Goal: Task Accomplishment & Management: Manage account settings

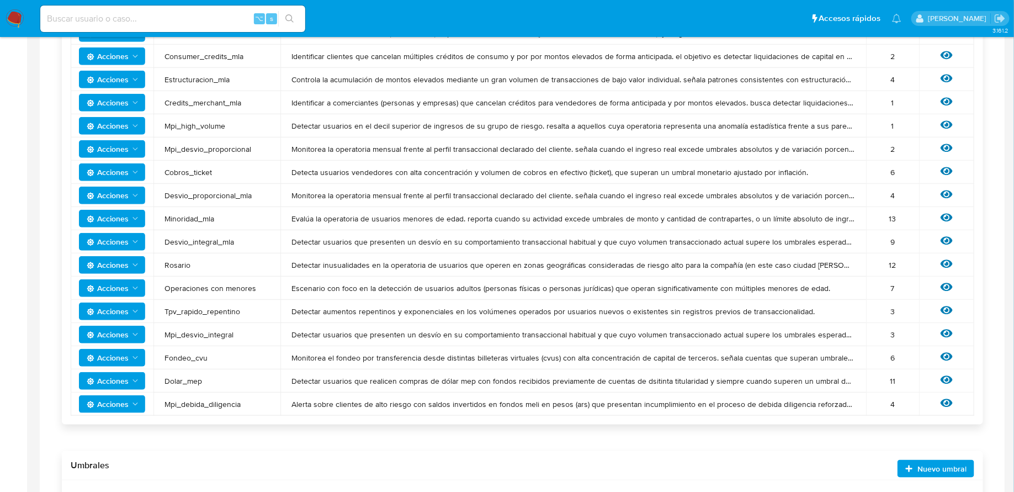
scroll to position [363, 0]
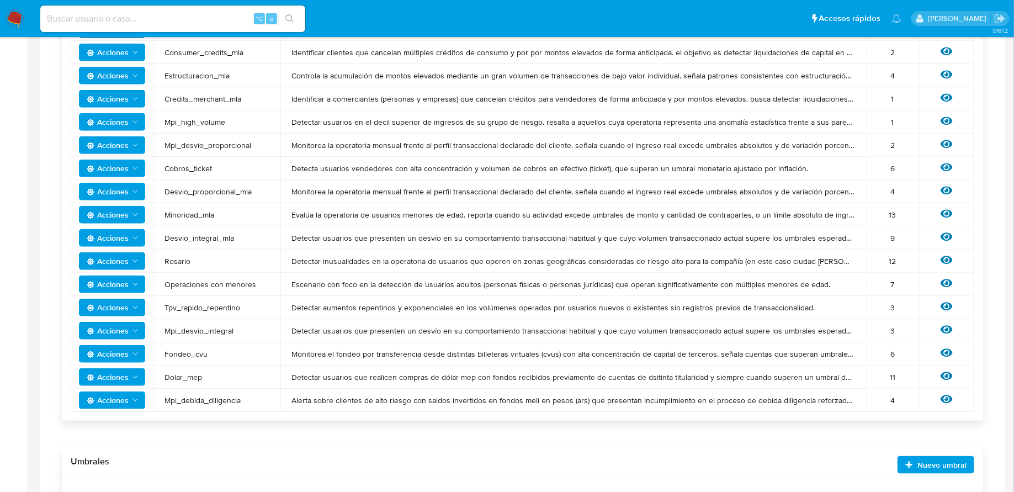
click at [134, 330] on polygon "Acciones" at bounding box center [135, 331] width 5 height 3
click at [238, 291] on td "Operaciones con menores" at bounding box center [216, 284] width 127 height 23
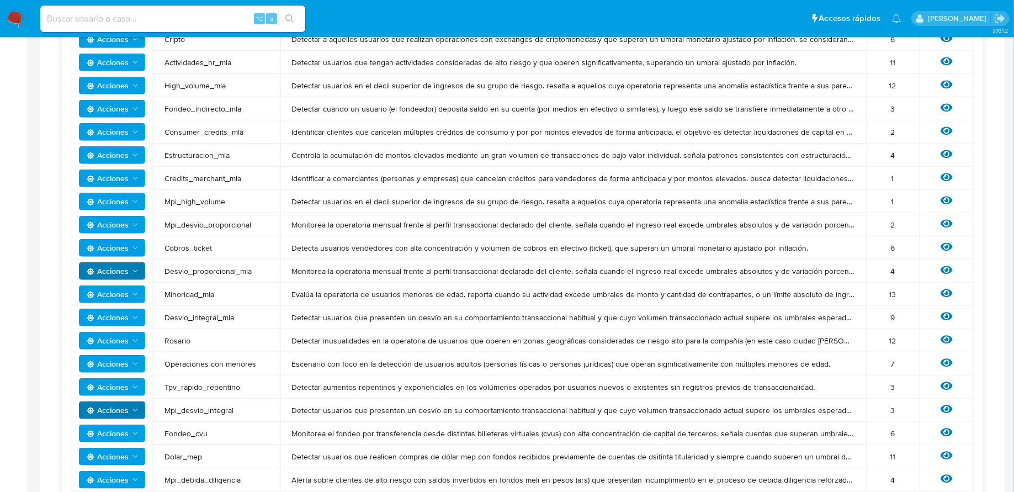
scroll to position [288, 0]
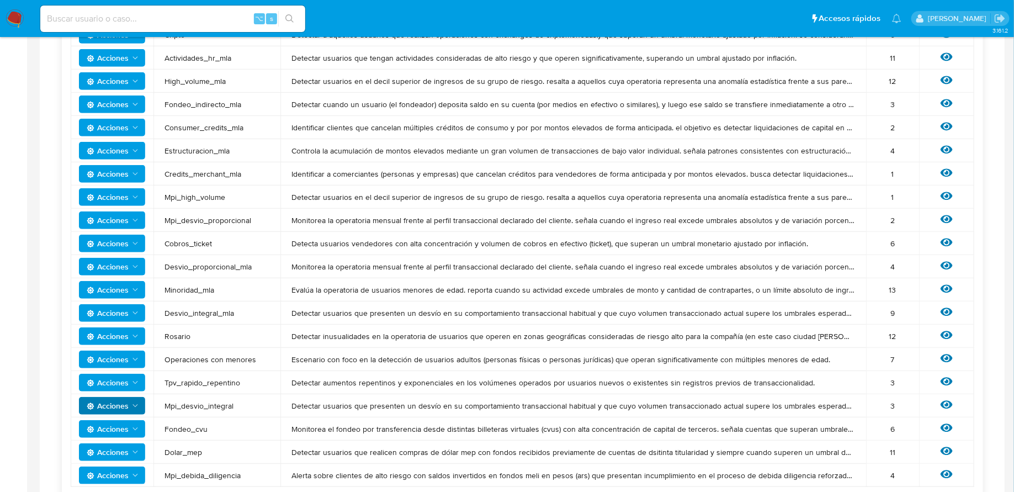
click at [130, 305] on span "Acciones" at bounding box center [113, 312] width 53 height 15
click at [303, 317] on td "Detectar usuarios que presenten un desvío en su comportamiento transaccional ha…" at bounding box center [573, 312] width 586 height 23
click at [948, 311] on icon at bounding box center [947, 312] width 12 height 8
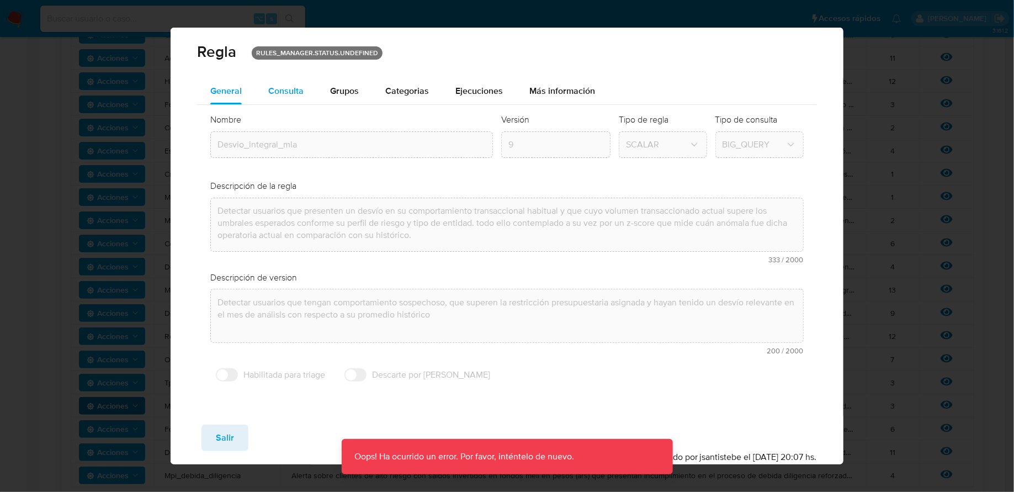
click at [280, 80] on div "Consulta" at bounding box center [285, 91] width 35 height 26
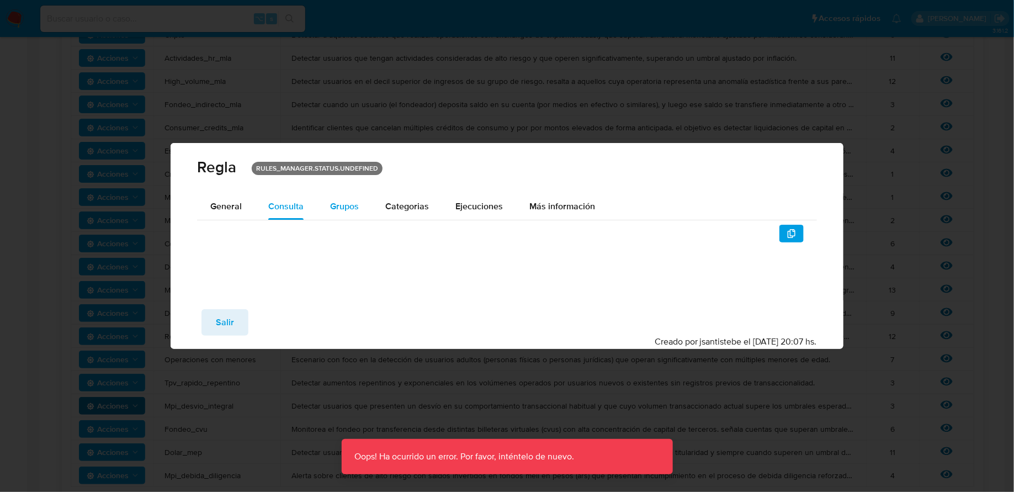
click at [356, 202] on span "Grupos" at bounding box center [344, 206] width 29 height 13
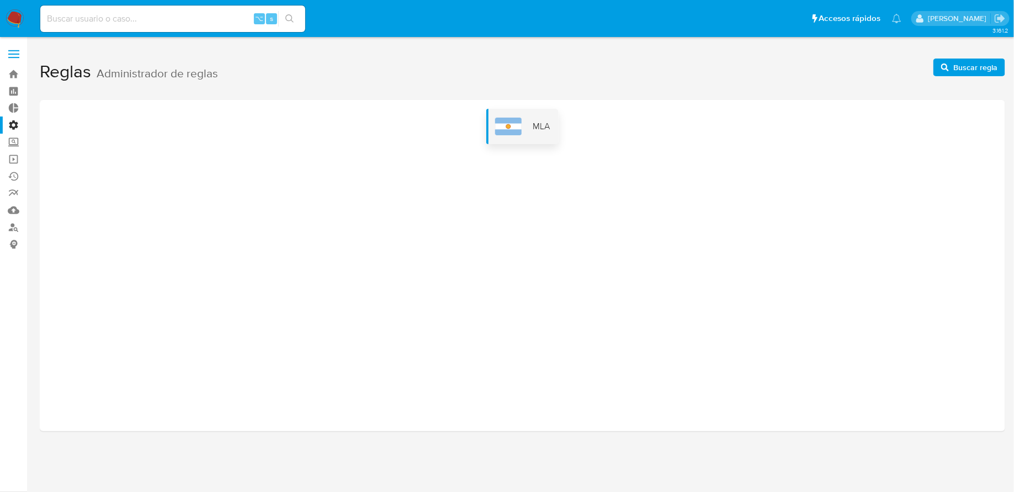
click at [518, 140] on div "MLA" at bounding box center [522, 126] width 72 height 35
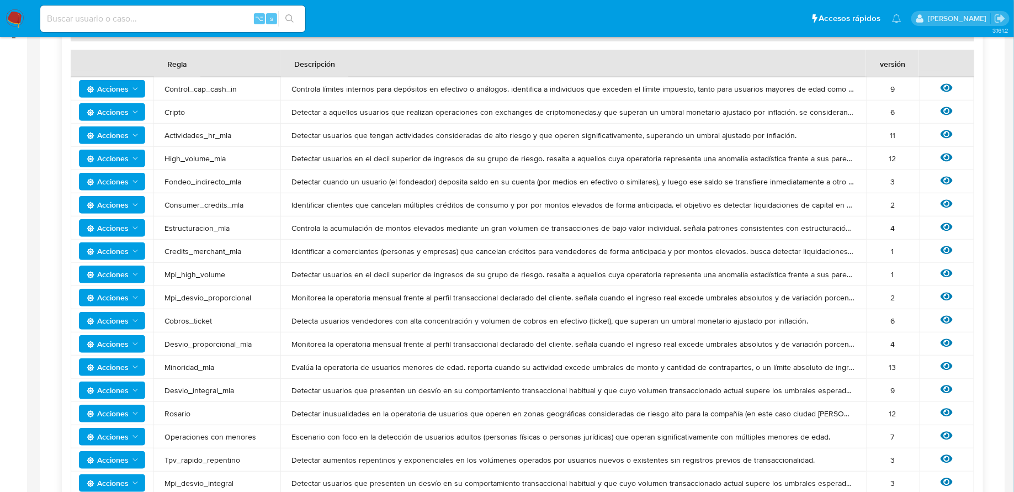
scroll to position [231, 0]
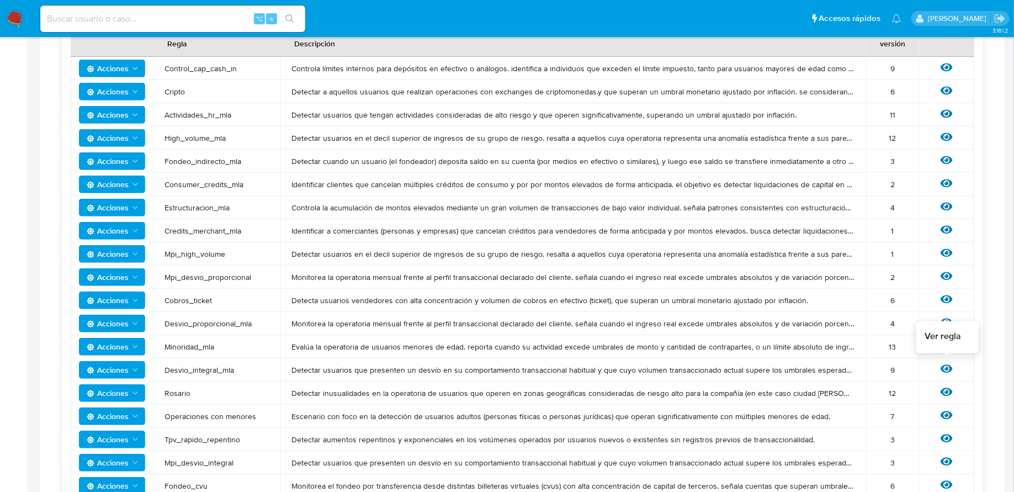
click at [945, 366] on icon at bounding box center [947, 369] width 12 height 12
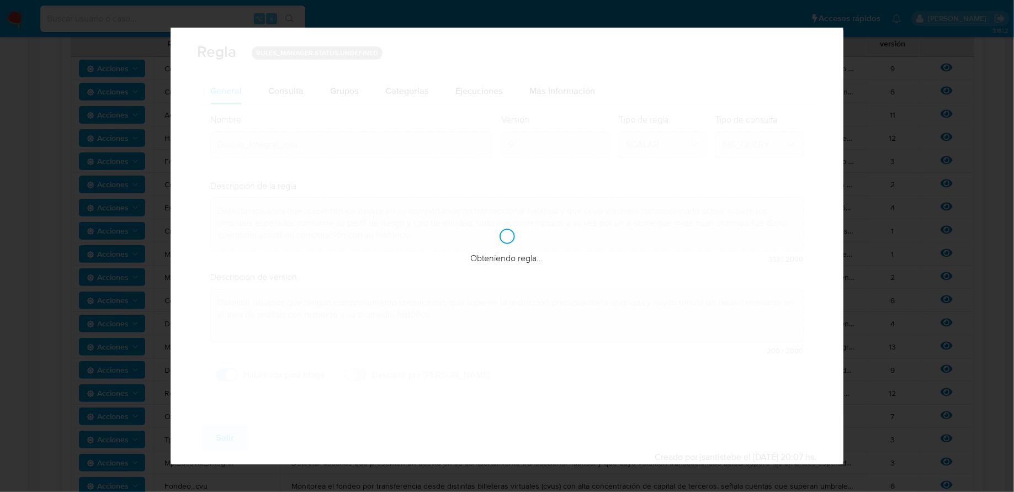
checkbox input "true"
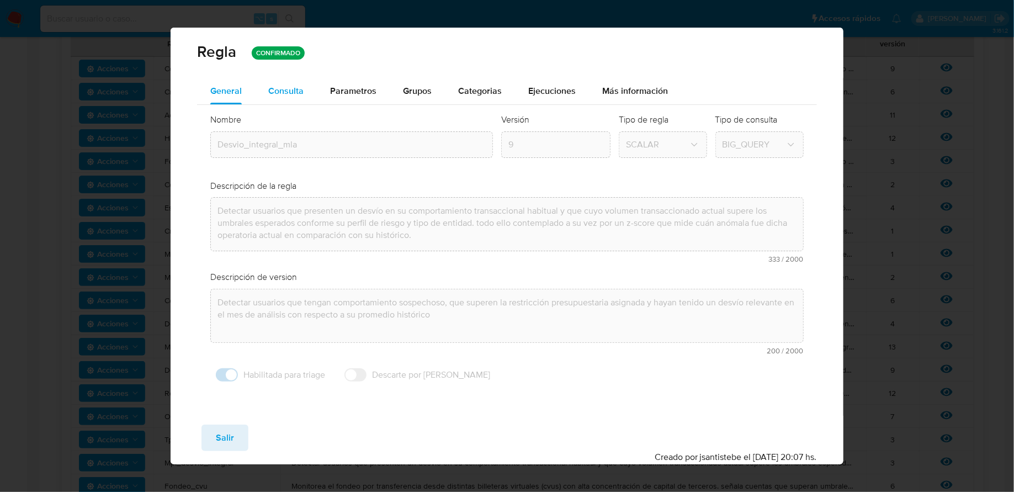
click at [298, 85] on span "Consulta" at bounding box center [285, 90] width 35 height 13
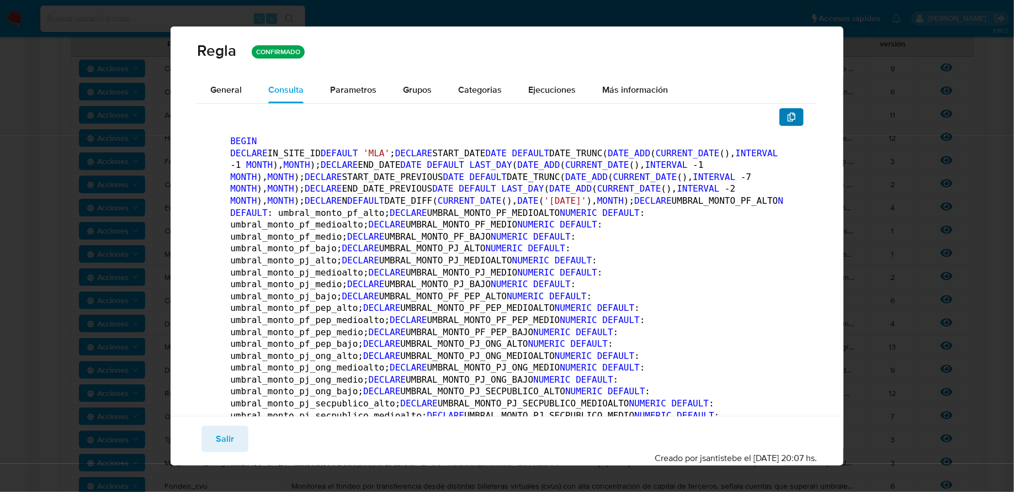
click at [791, 116] on icon "button" at bounding box center [791, 117] width 9 height 9
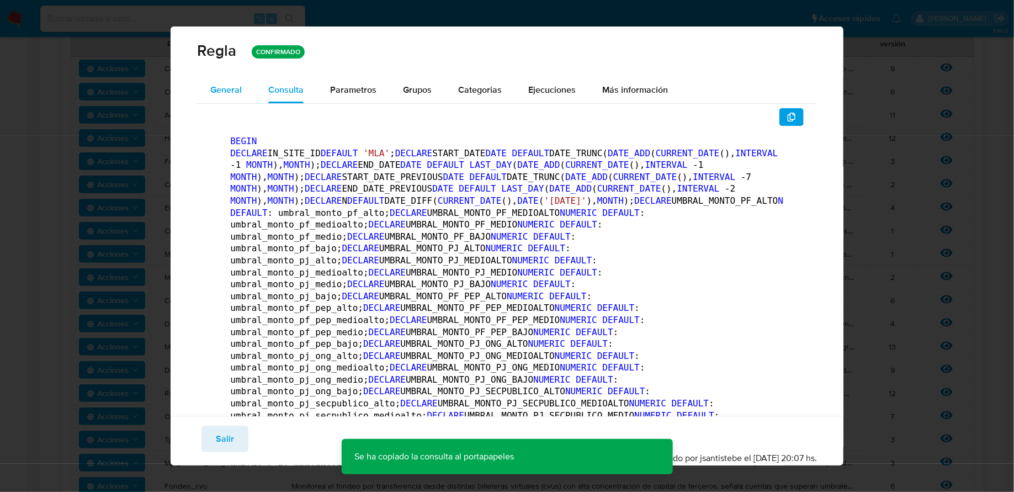
click at [215, 92] on span "General" at bounding box center [225, 89] width 31 height 13
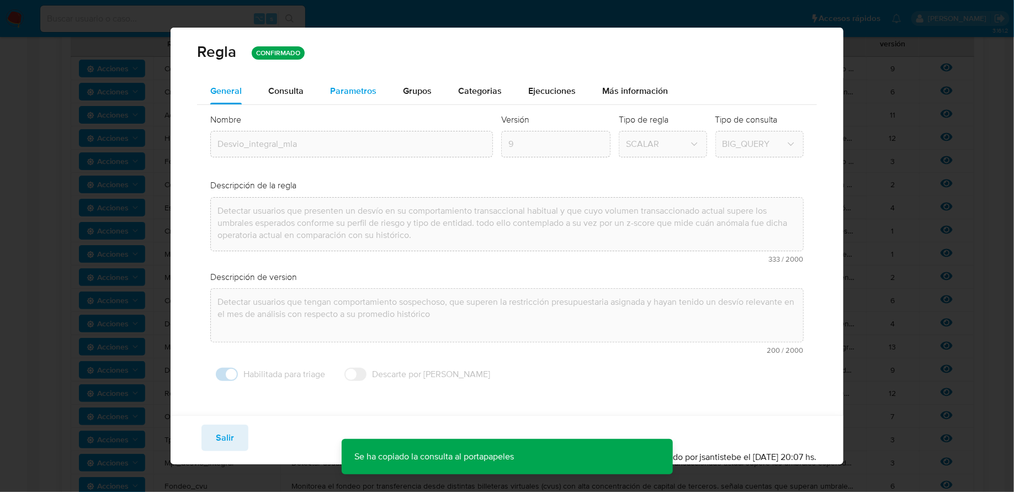
click at [360, 91] on span "Parametros" at bounding box center [353, 90] width 46 height 13
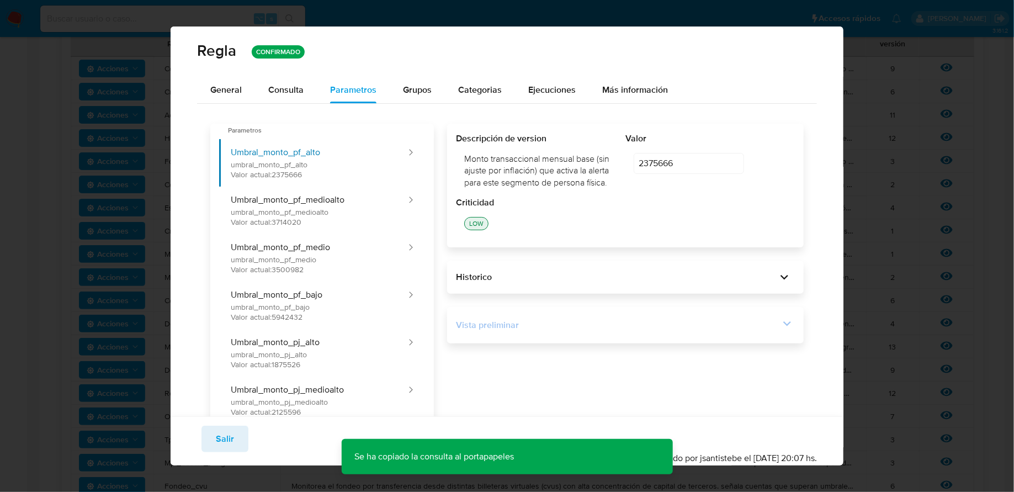
click at [540, 320] on div "Vista preliminar" at bounding box center [618, 325] width 324 height 12
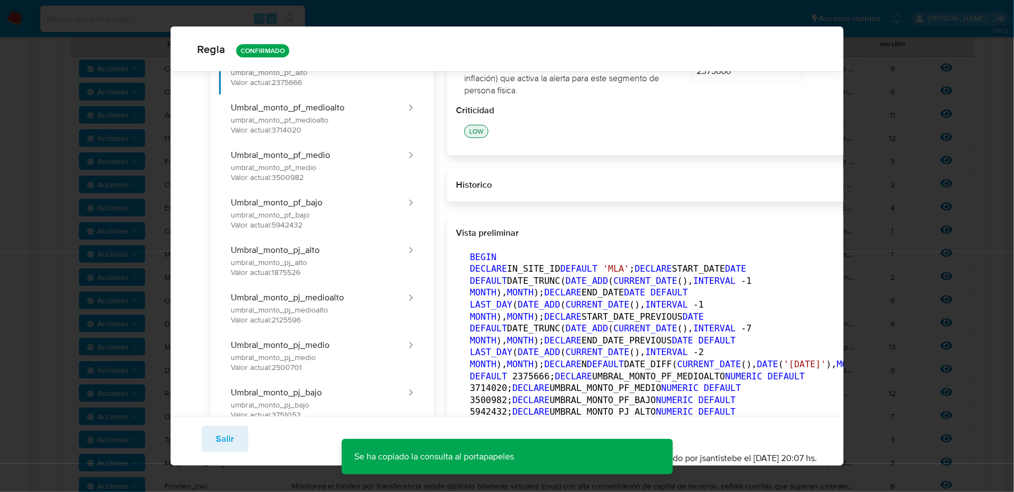
scroll to position [166, 0]
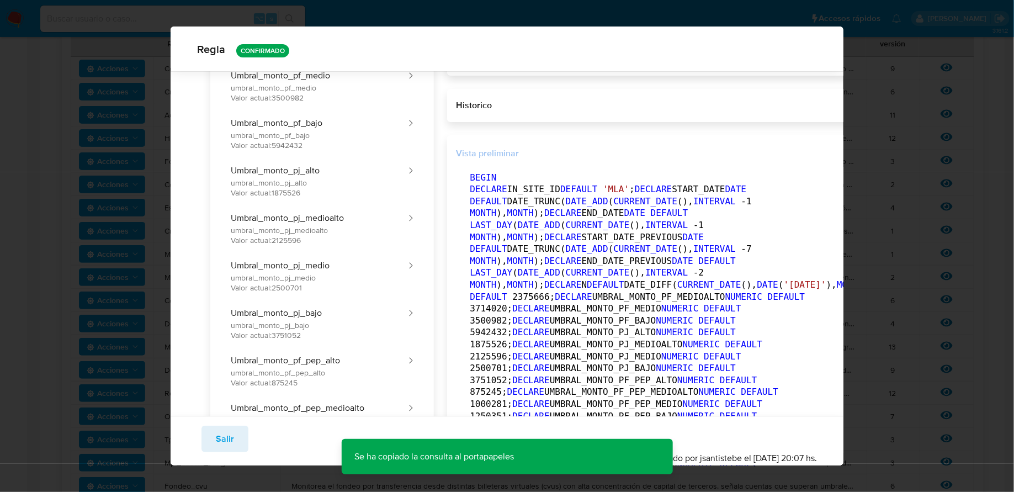
click at [873, 150] on icon "button" at bounding box center [877, 153] width 8 height 9
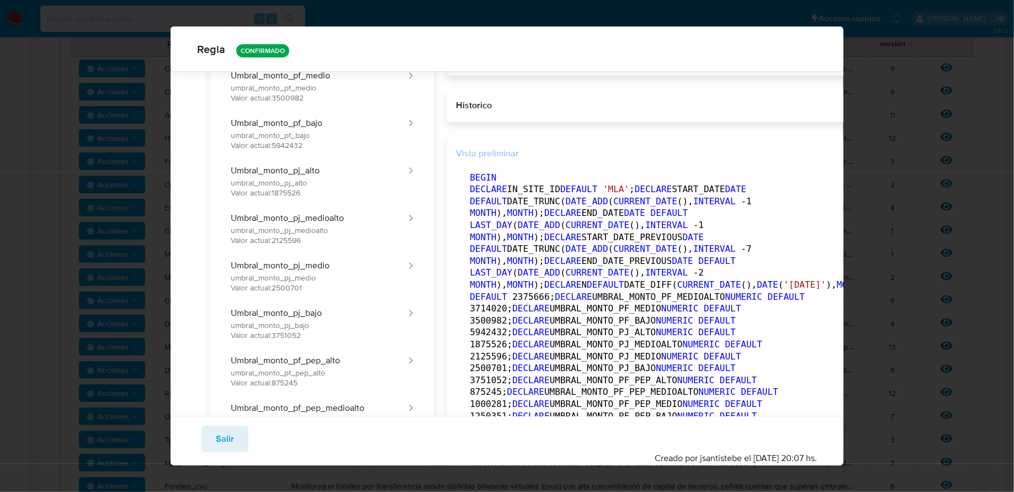
click at [872, 154] on icon "button" at bounding box center [876, 153] width 9 height 9
click at [229, 438] on span "Salir" at bounding box center [225, 439] width 18 height 24
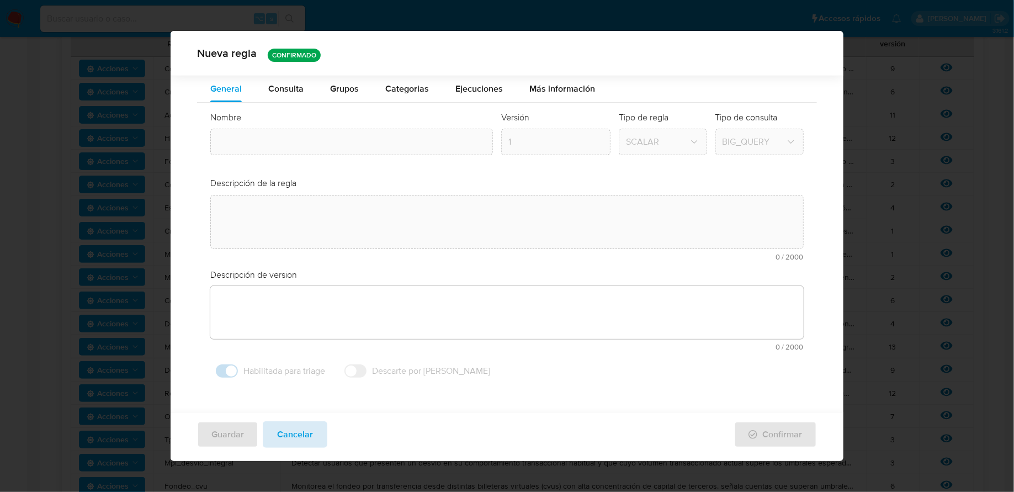
type input "Desvio_integral_mla"
type textarea "Detectar usuarios que presenten un desvío en su comportamiento transaccional ha…"
type textarea "Detectar usuarios que tengan comportamiento sospechoso, que superen la restricc…"
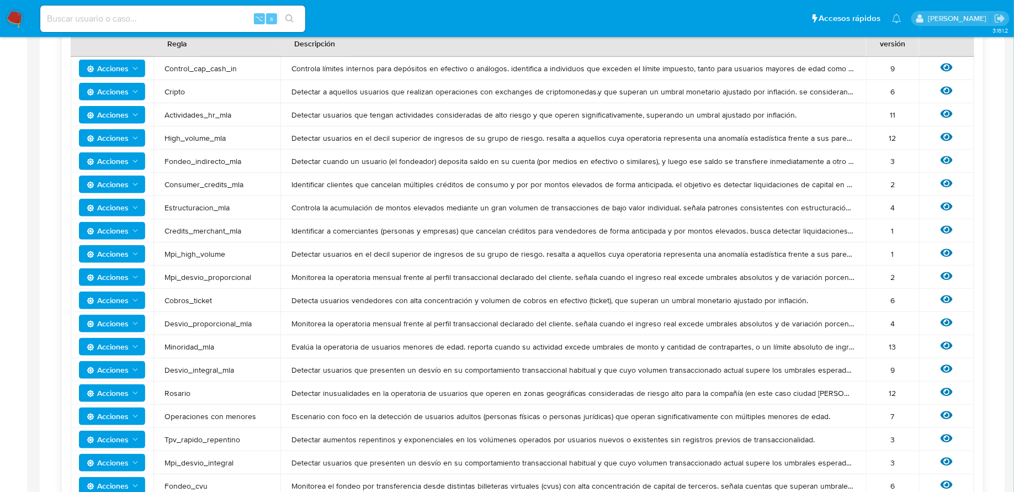
scroll to position [0, 0]
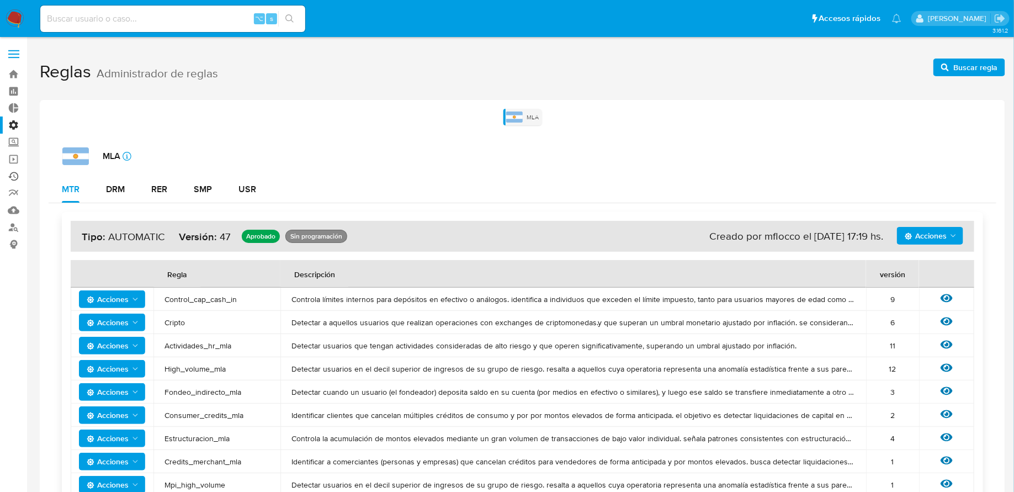
click at [17, 173] on link "Ejecuciones automáticas" at bounding box center [65, 176] width 131 height 17
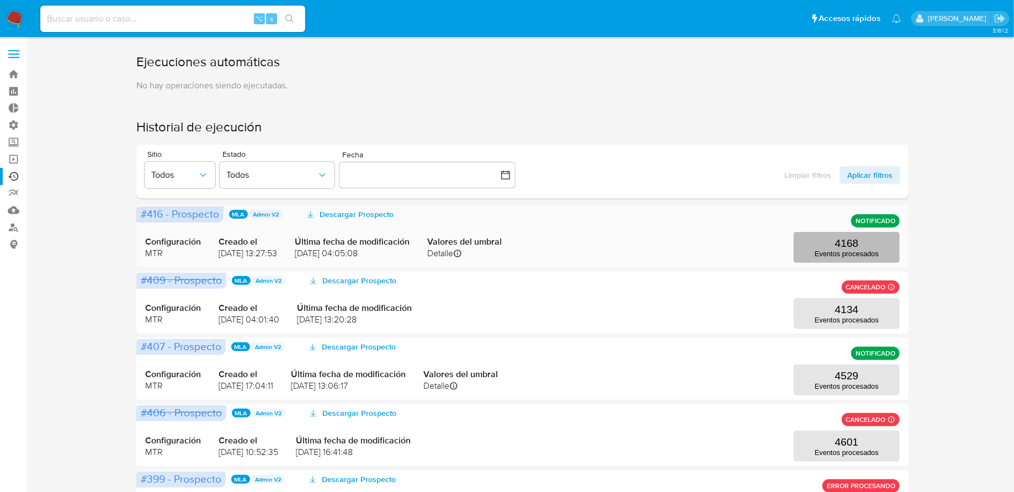
click at [816, 241] on button "4168 Eventos procesados" at bounding box center [847, 247] width 106 height 31
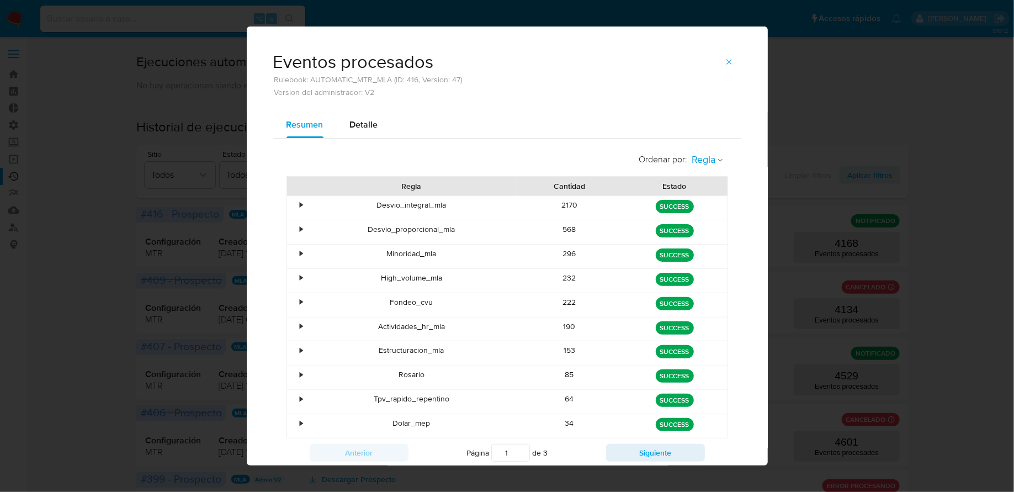
click at [706, 163] on span "Regla" at bounding box center [704, 159] width 24 height 13
click at [697, 184] on span "Estado" at bounding box center [705, 183] width 26 height 11
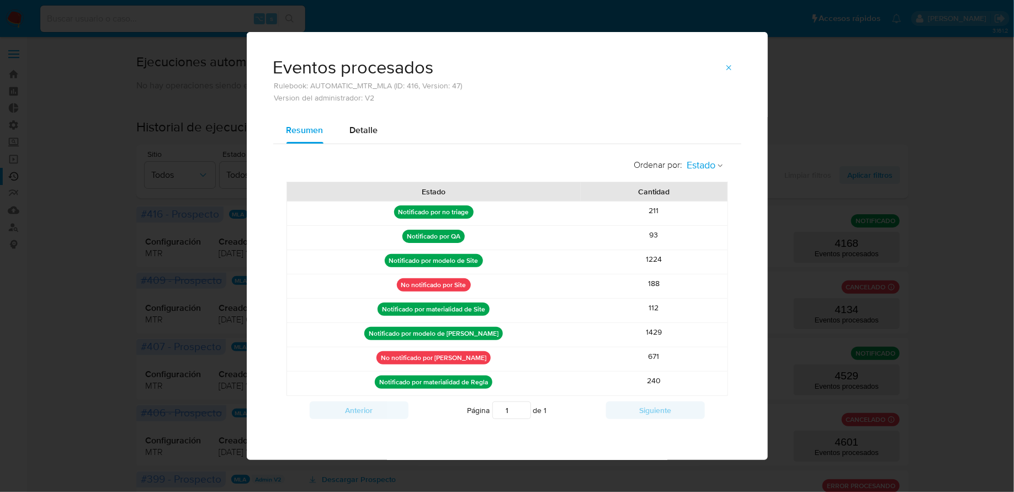
click at [692, 163] on span "Estado" at bounding box center [701, 165] width 29 height 13
click at [621, 174] on div "Ordenar por : Estado Regla Estado" at bounding box center [508, 165] width 442 height 25
click at [353, 139] on div "Detalle" at bounding box center [364, 130] width 28 height 26
select select "10"
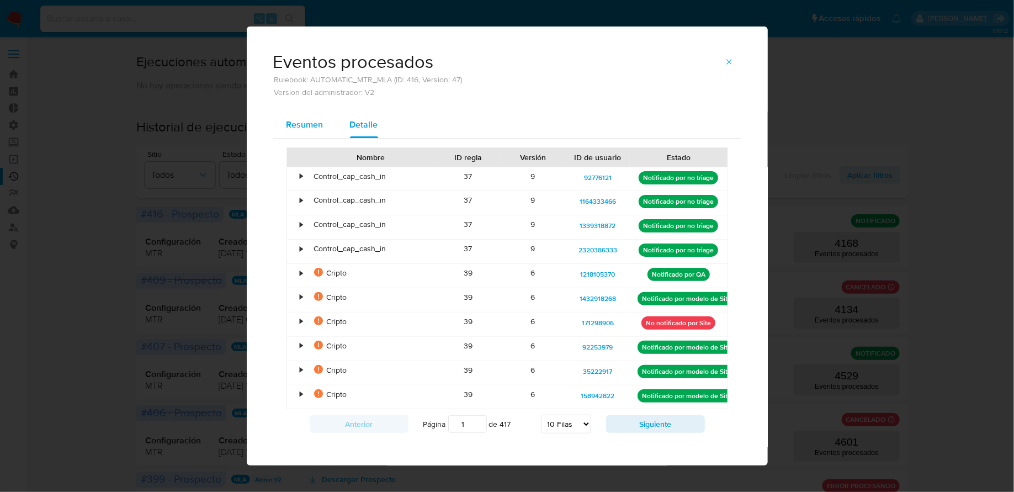
click at [319, 131] on div "Resumen" at bounding box center [305, 125] width 37 height 26
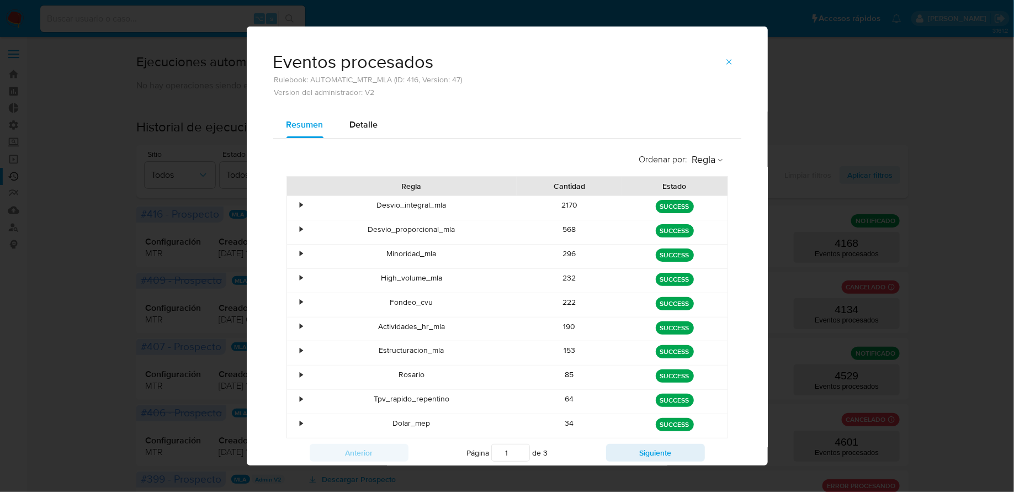
click at [303, 205] on div "•" at bounding box center [301, 205] width 3 height 10
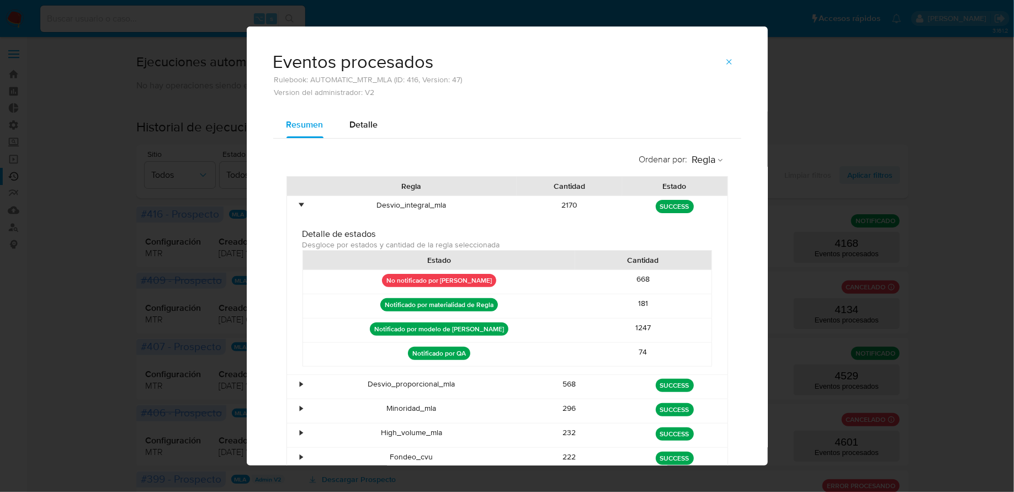
click at [300, 208] on div "•" at bounding box center [301, 205] width 3 height 10
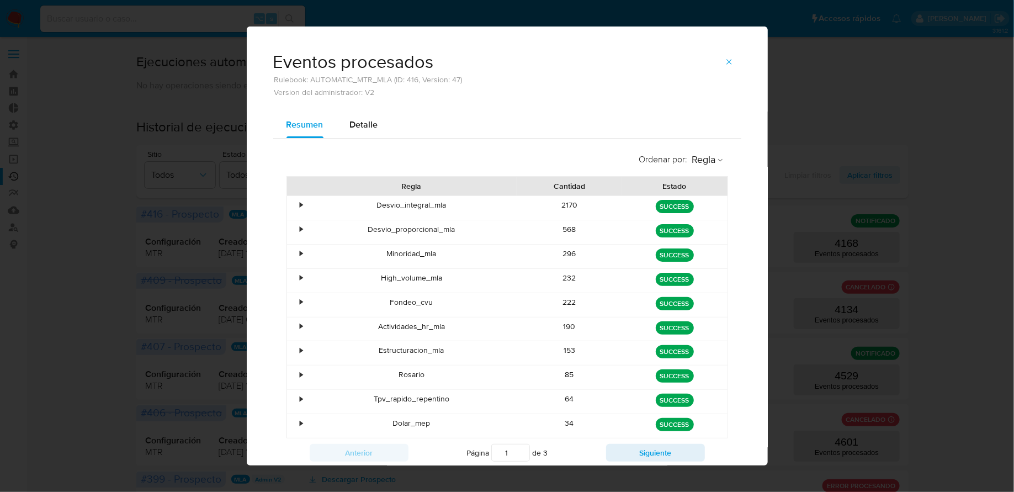
click at [302, 227] on div "•" at bounding box center [301, 229] width 3 height 10
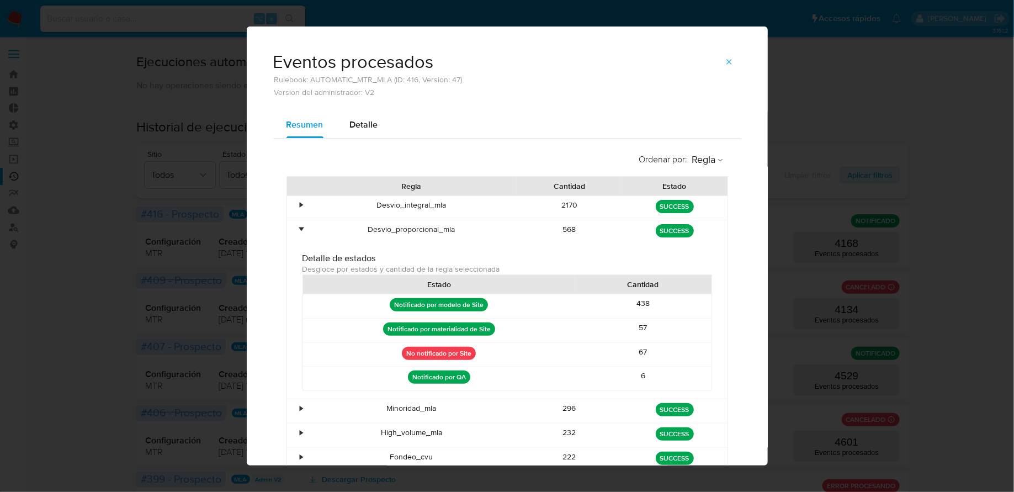
click at [300, 226] on div "•" at bounding box center [301, 229] width 3 height 10
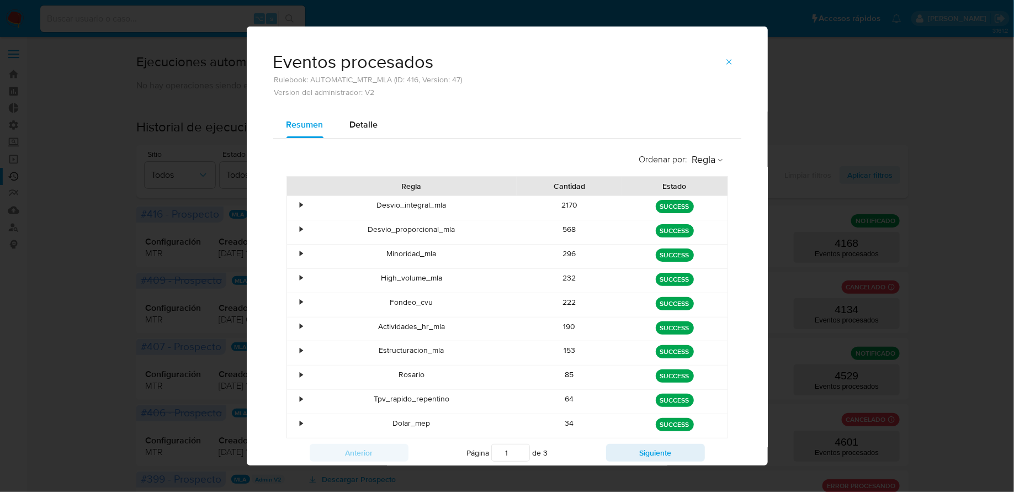
click at [300, 256] on div "•" at bounding box center [301, 253] width 3 height 10
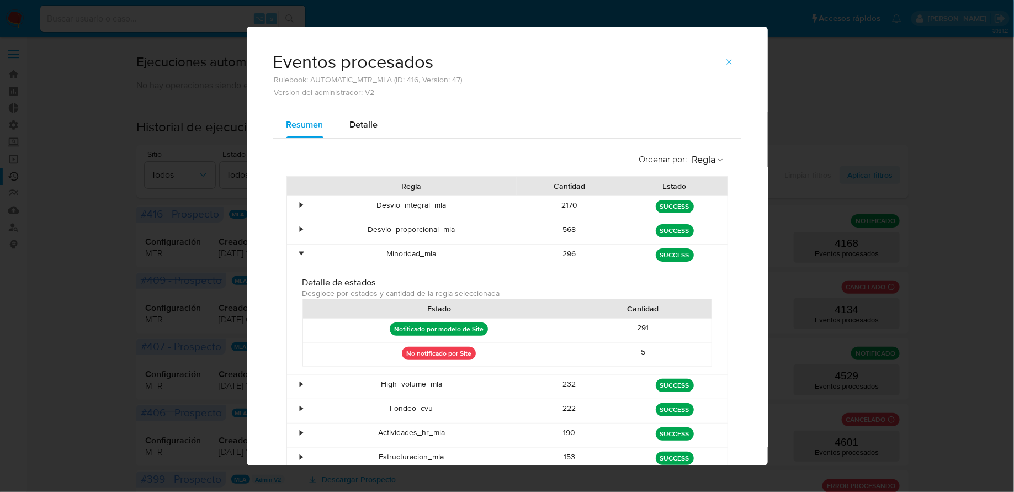
click at [300, 256] on div "•" at bounding box center [301, 253] width 3 height 10
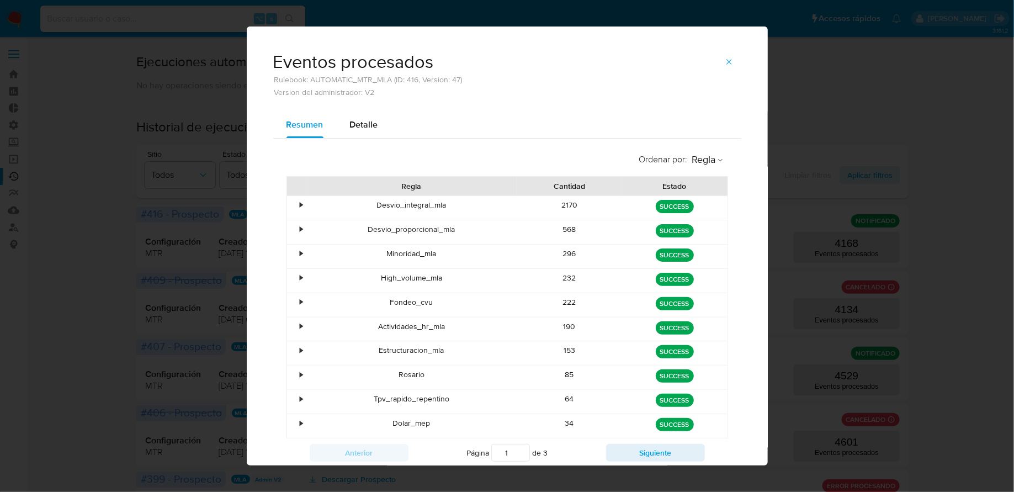
click at [305, 275] on div "•" at bounding box center [296, 281] width 19 height 24
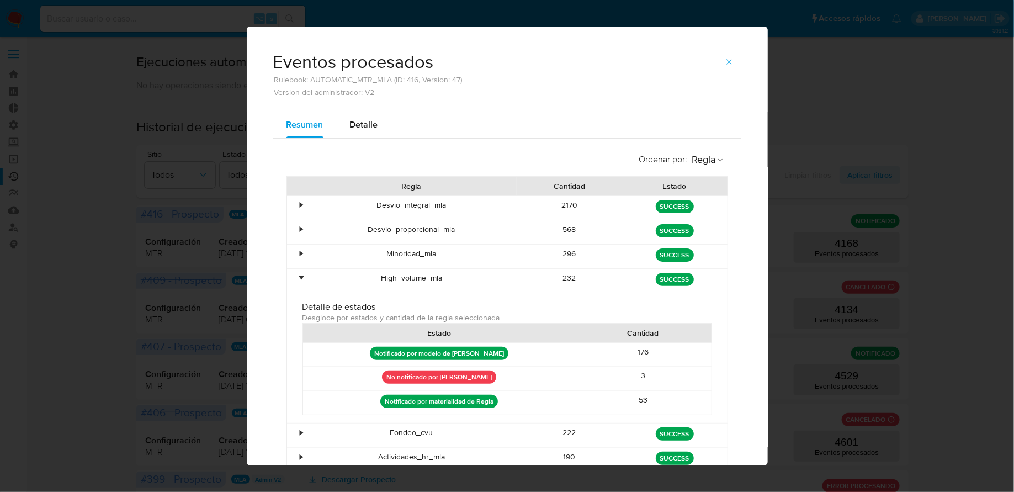
click at [298, 271] on div "•" at bounding box center [296, 281] width 19 height 24
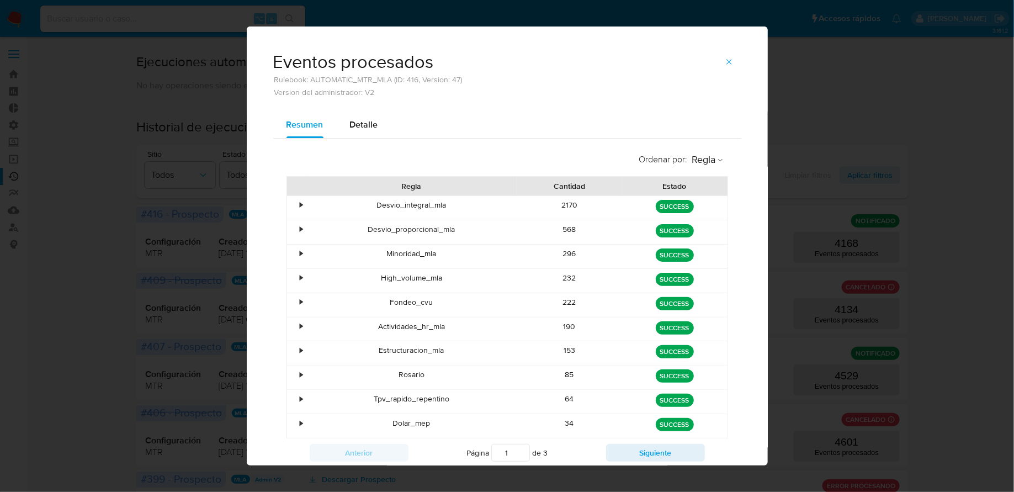
click at [302, 300] on div "•" at bounding box center [301, 302] width 3 height 10
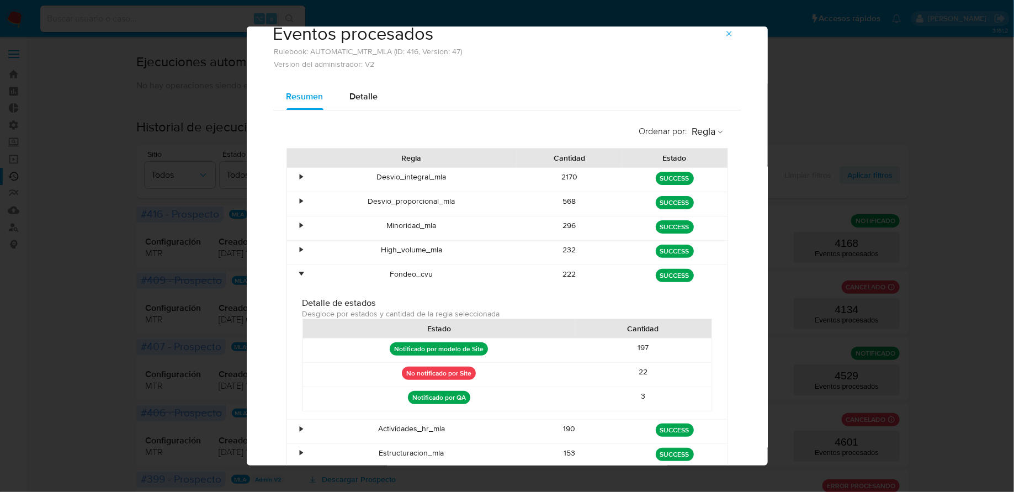
scroll to position [30, 0]
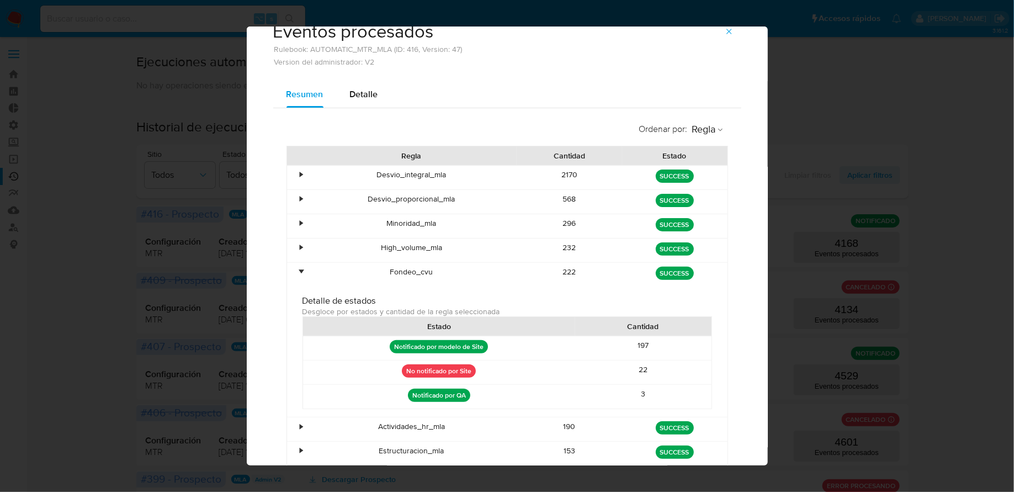
click at [299, 272] on div "•" at bounding box center [296, 275] width 19 height 24
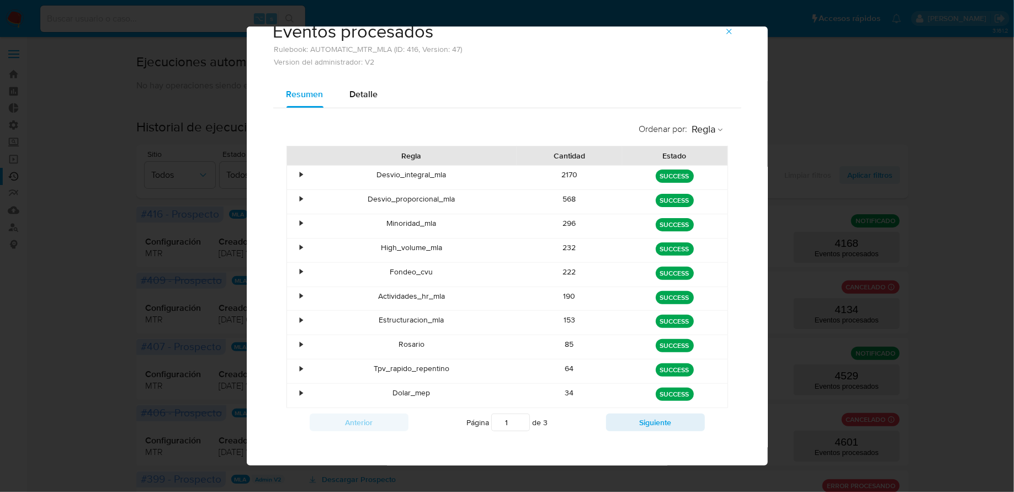
click at [300, 291] on div "•" at bounding box center [301, 296] width 3 height 10
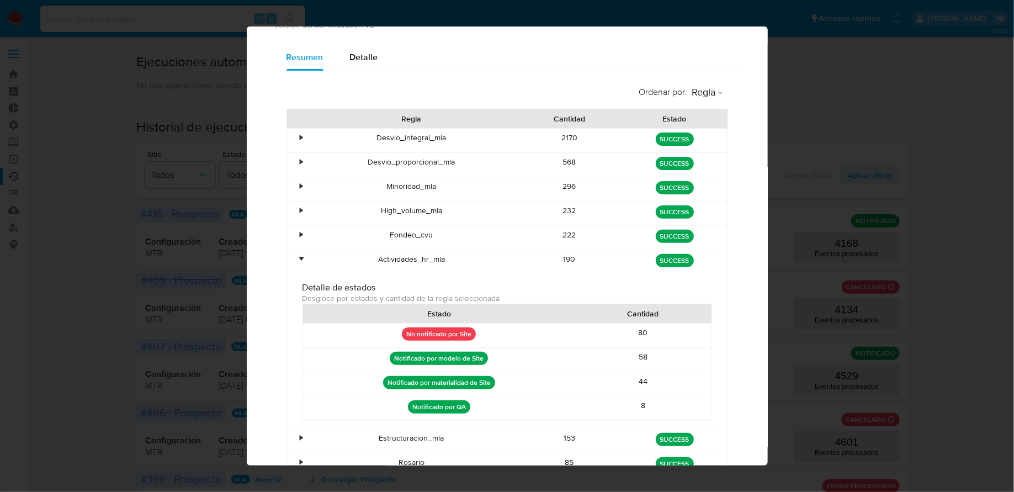
scroll to position [70, 0]
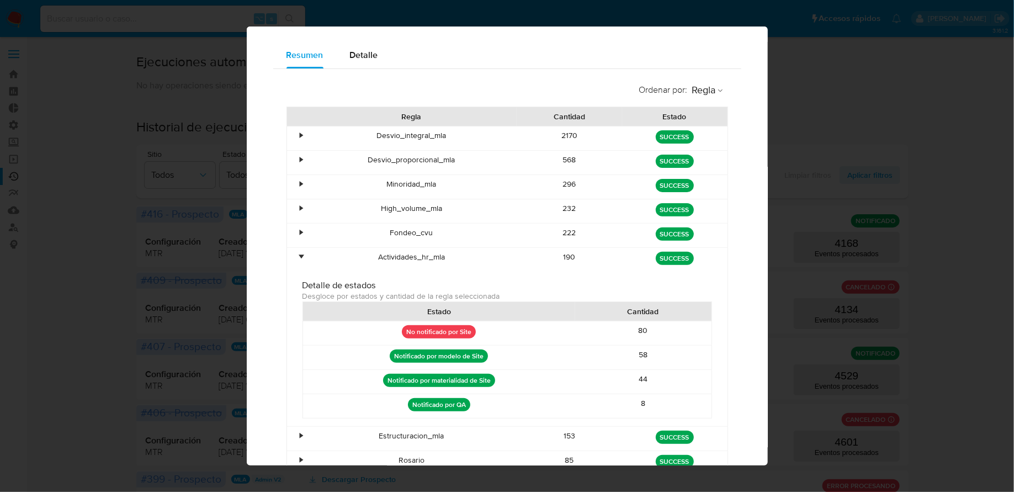
click at [302, 253] on div "•" at bounding box center [301, 257] width 3 height 10
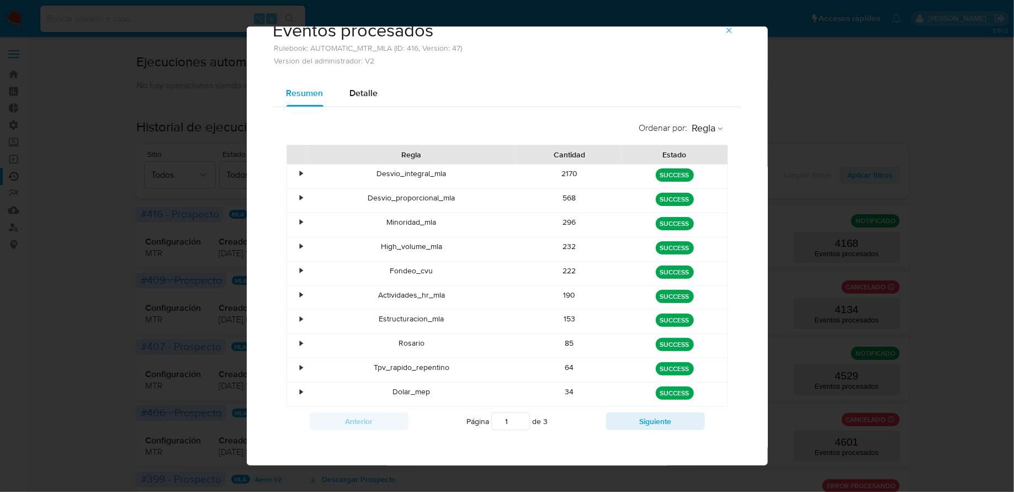
click at [302, 314] on div "•" at bounding box center [301, 319] width 3 height 10
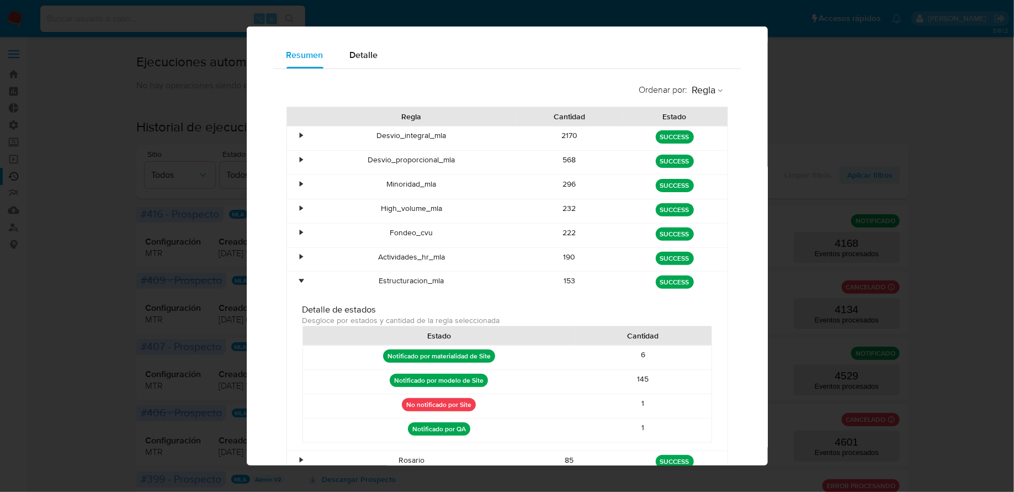
click at [301, 281] on div "•" at bounding box center [301, 280] width 3 height 10
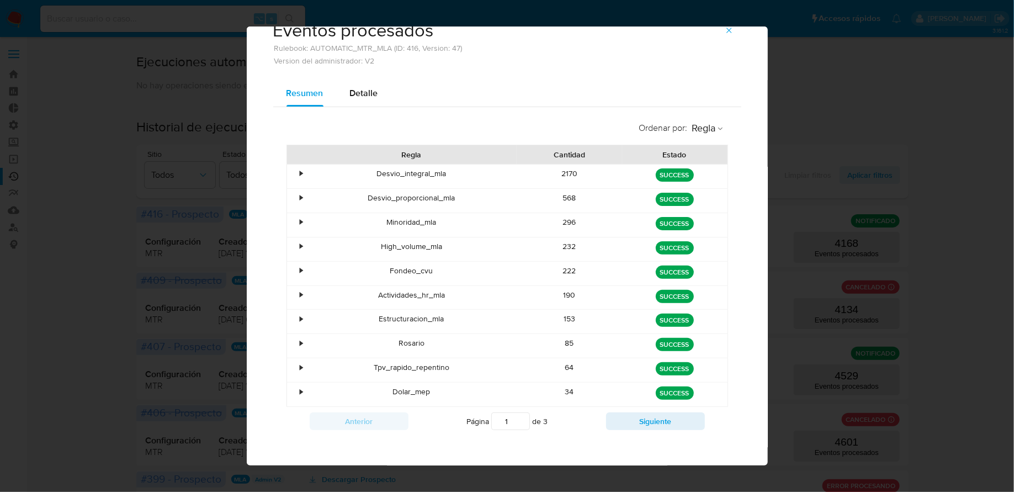
click at [301, 364] on div "•" at bounding box center [301, 367] width 3 height 10
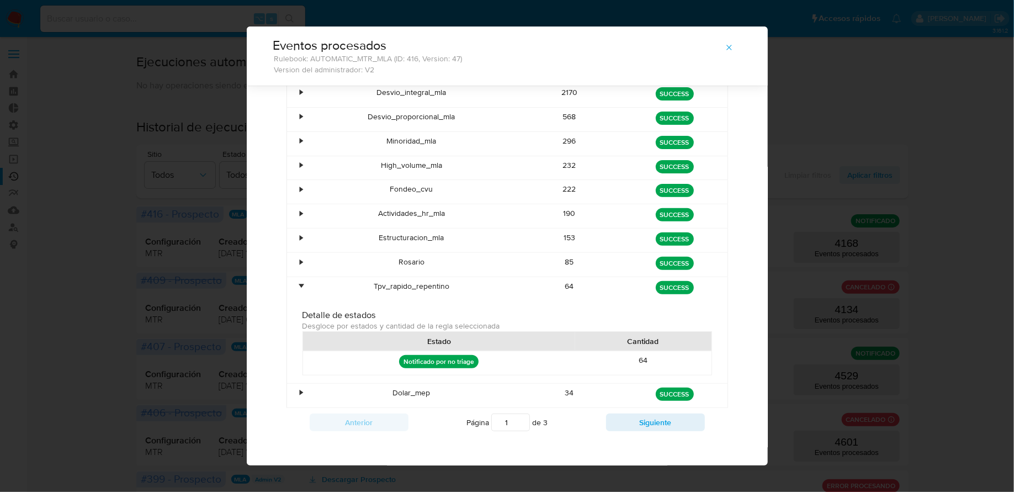
click at [304, 285] on div "•" at bounding box center [296, 289] width 19 height 24
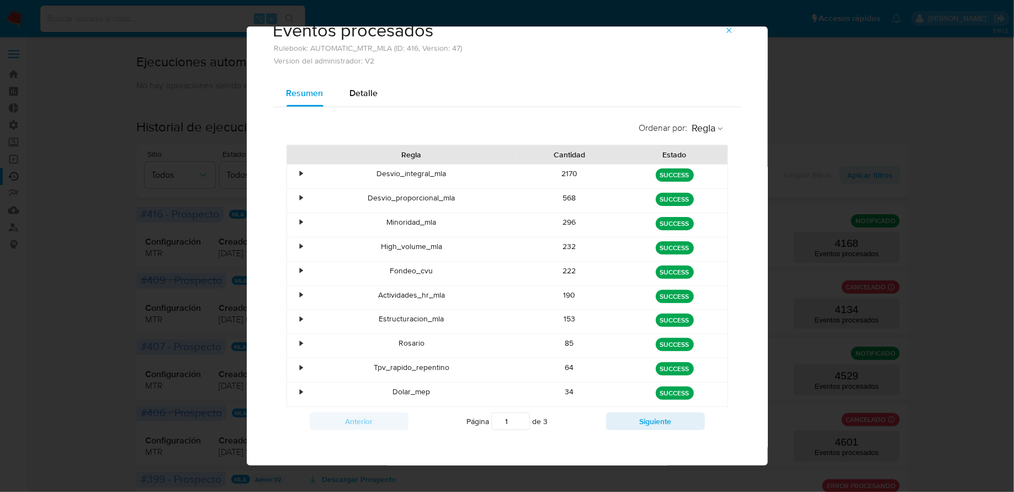
click at [296, 388] on div "•" at bounding box center [296, 395] width 19 height 24
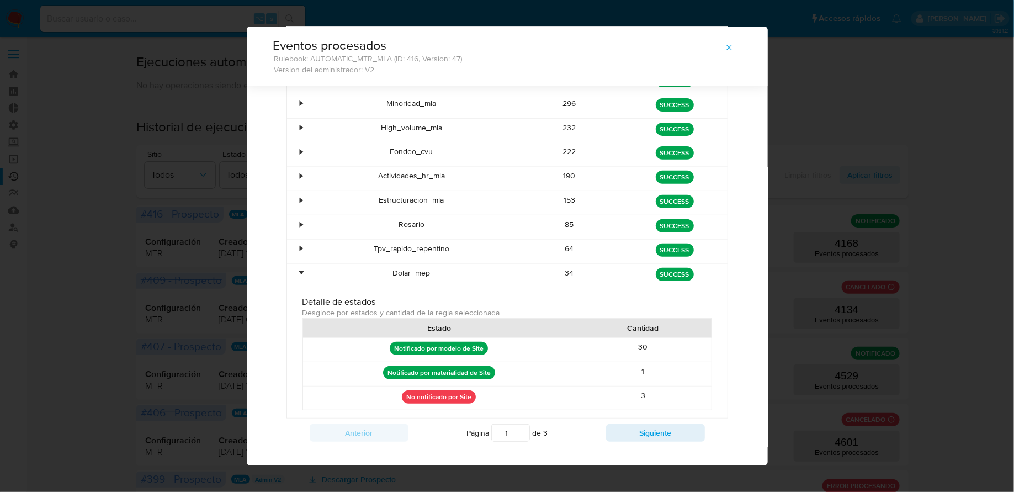
scroll to position [135, 0]
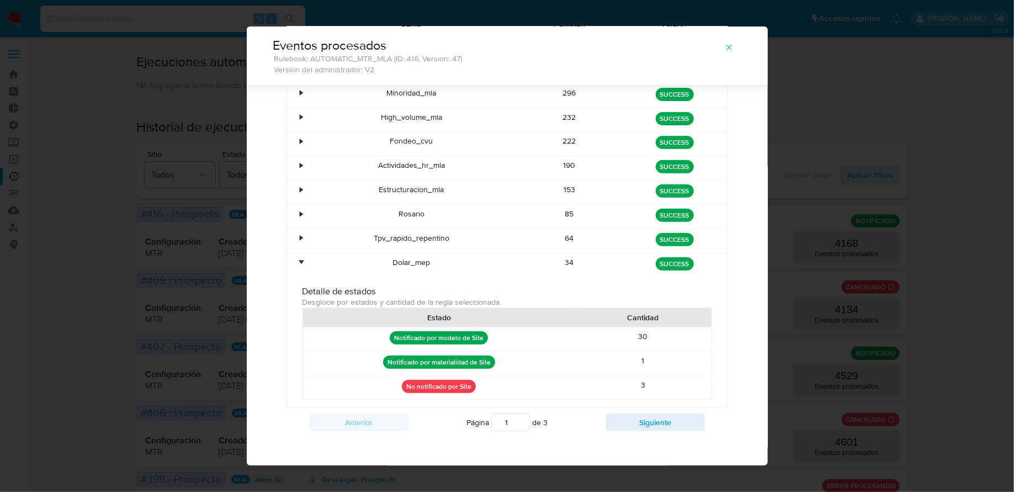
click at [303, 257] on div "•" at bounding box center [301, 262] width 3 height 10
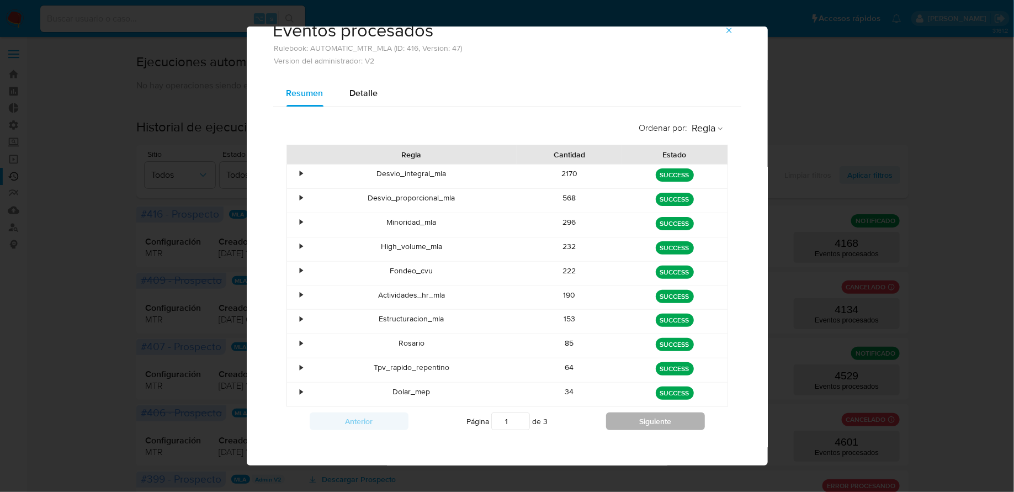
click at [642, 416] on button "Siguiente" at bounding box center [655, 421] width 99 height 18
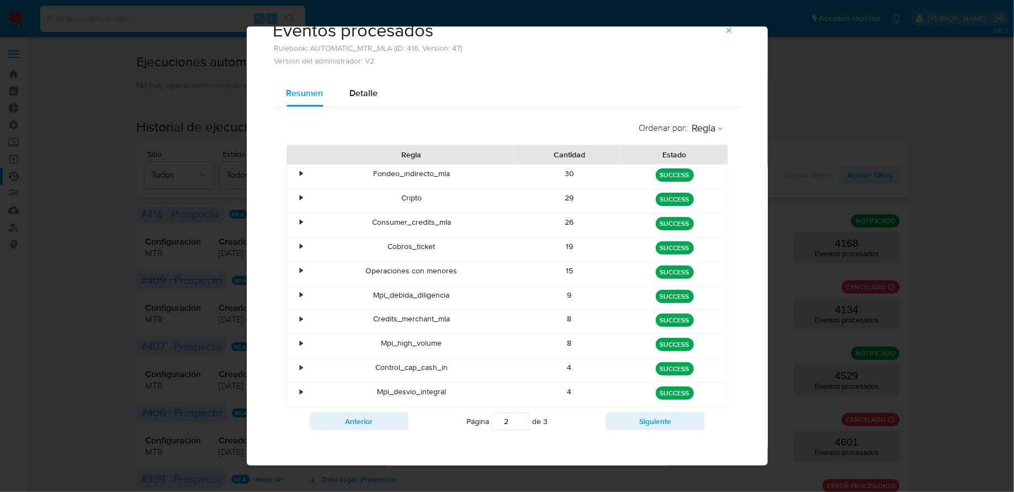
click at [303, 173] on div "•" at bounding box center [296, 177] width 19 height 24
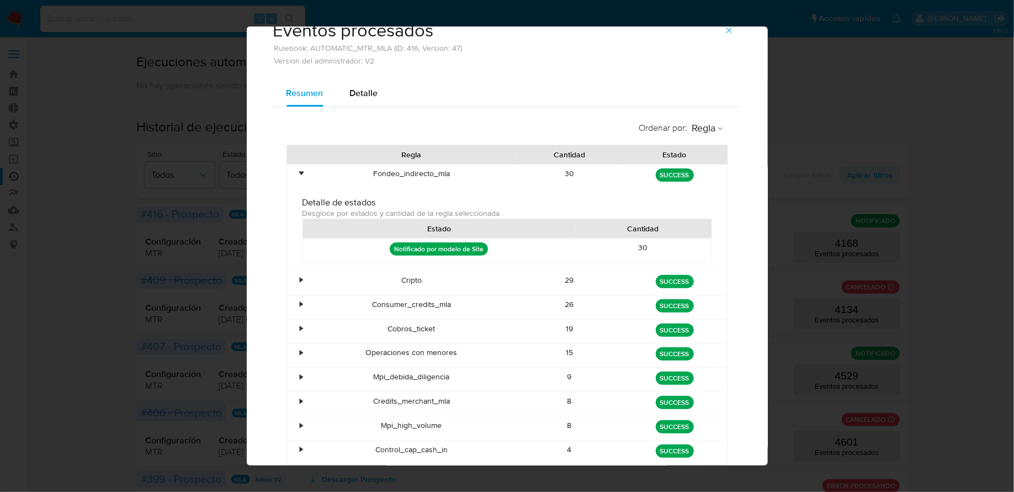
click at [303, 173] on div "•" at bounding box center [301, 173] width 3 height 10
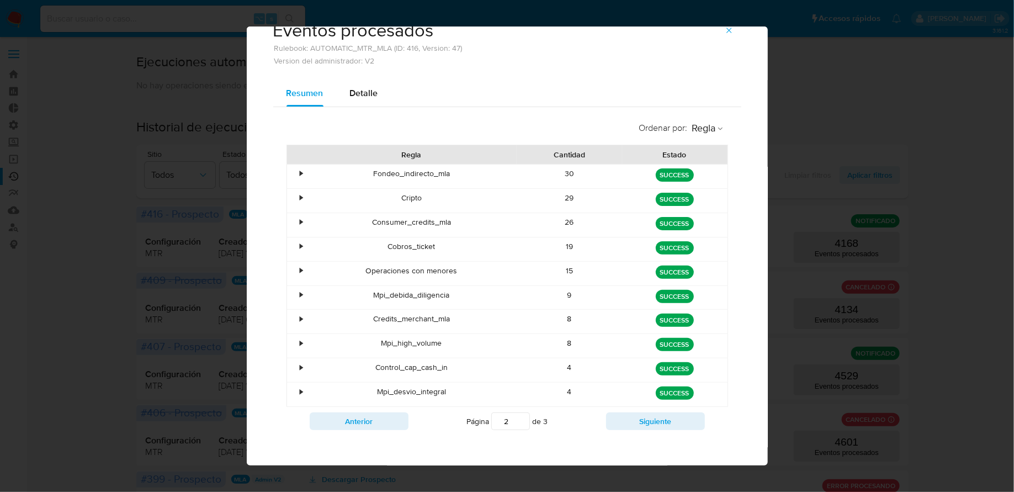
click at [303, 200] on div "•" at bounding box center [296, 201] width 19 height 24
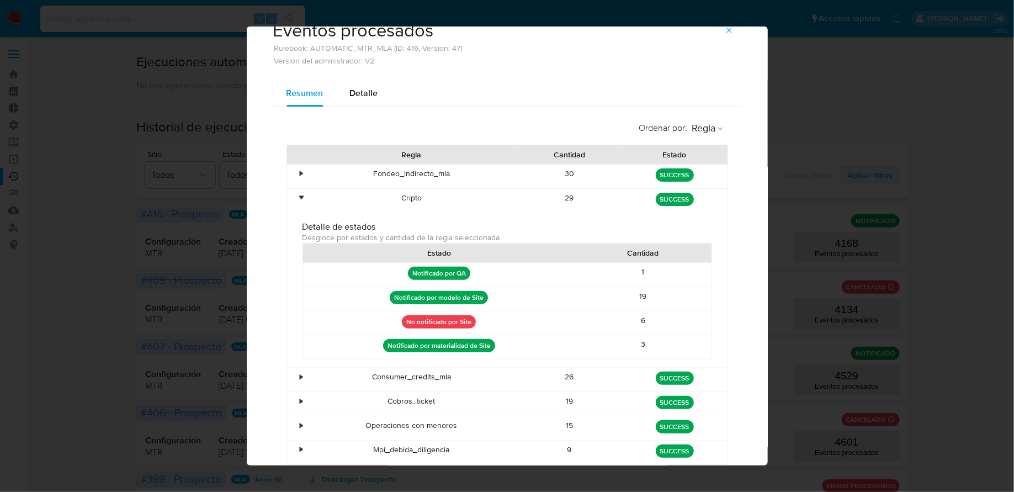
click at [303, 198] on div "•" at bounding box center [301, 198] width 3 height 10
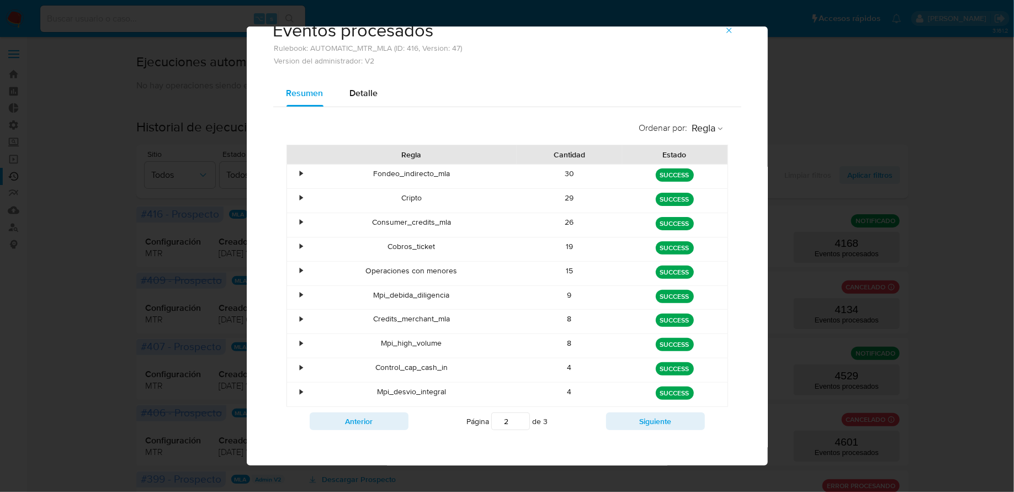
click at [298, 198] on div "•" at bounding box center [296, 201] width 19 height 24
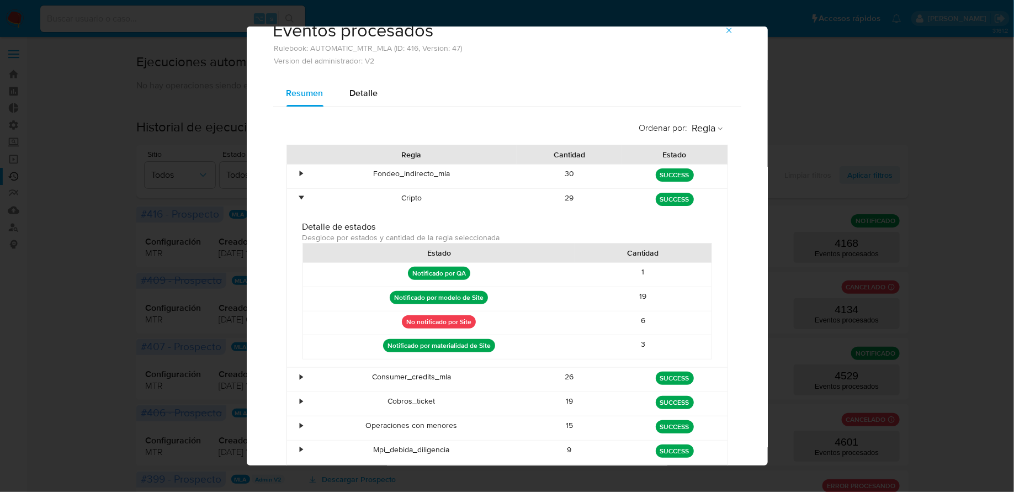
click at [298, 197] on div "•" at bounding box center [296, 201] width 19 height 24
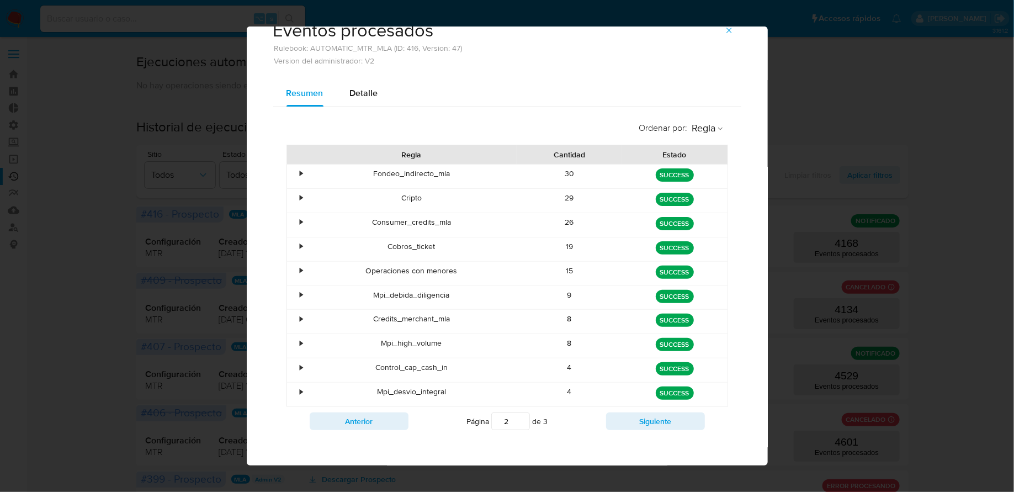
click at [303, 226] on div "•" at bounding box center [296, 225] width 19 height 24
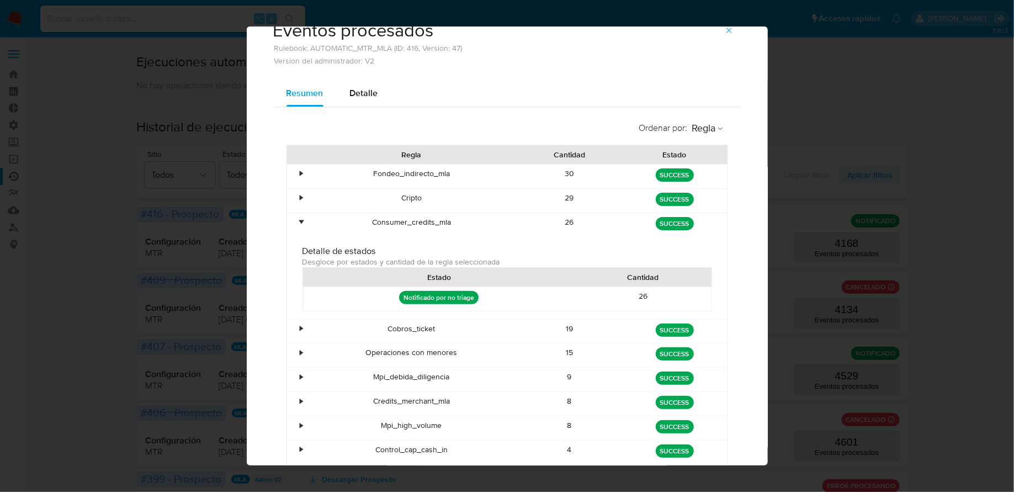
click at [303, 223] on div "•" at bounding box center [296, 225] width 19 height 24
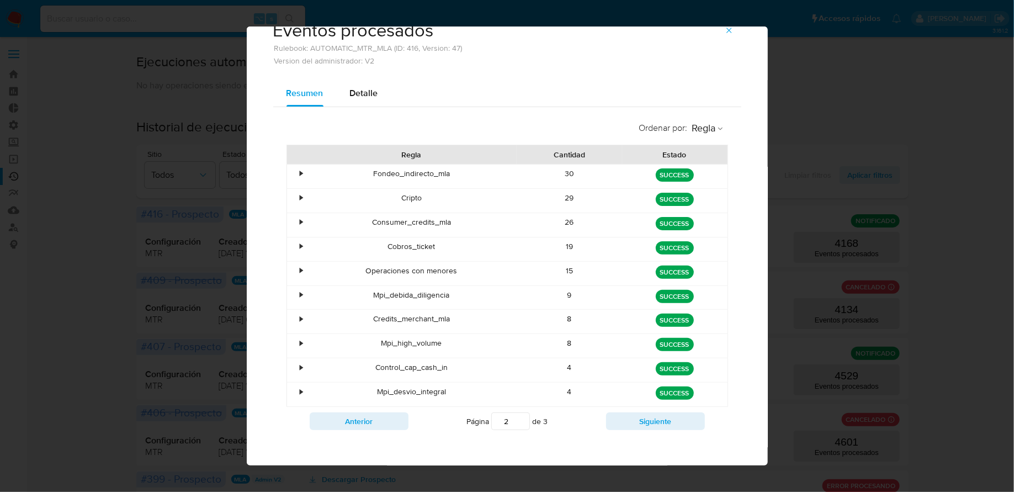
click at [303, 248] on div "•" at bounding box center [296, 249] width 19 height 24
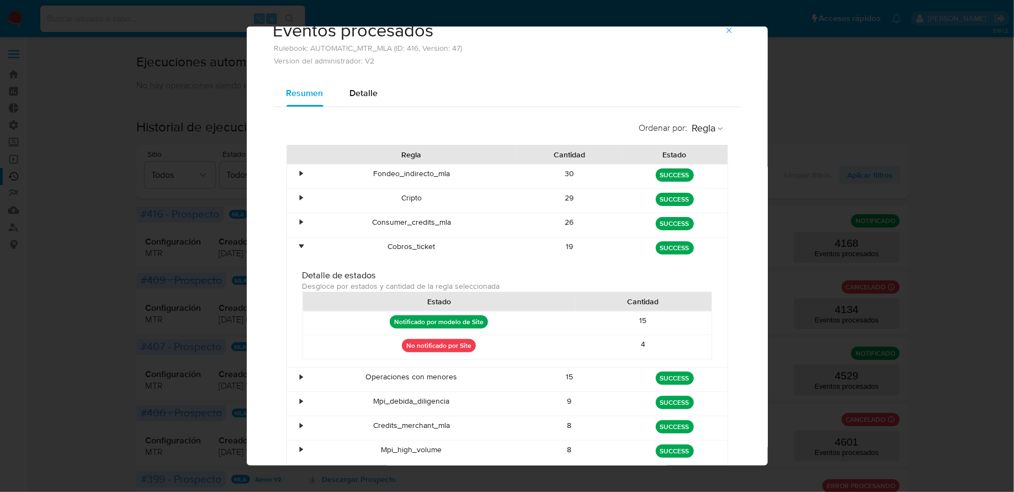
click at [303, 248] on div "•" at bounding box center [296, 249] width 19 height 24
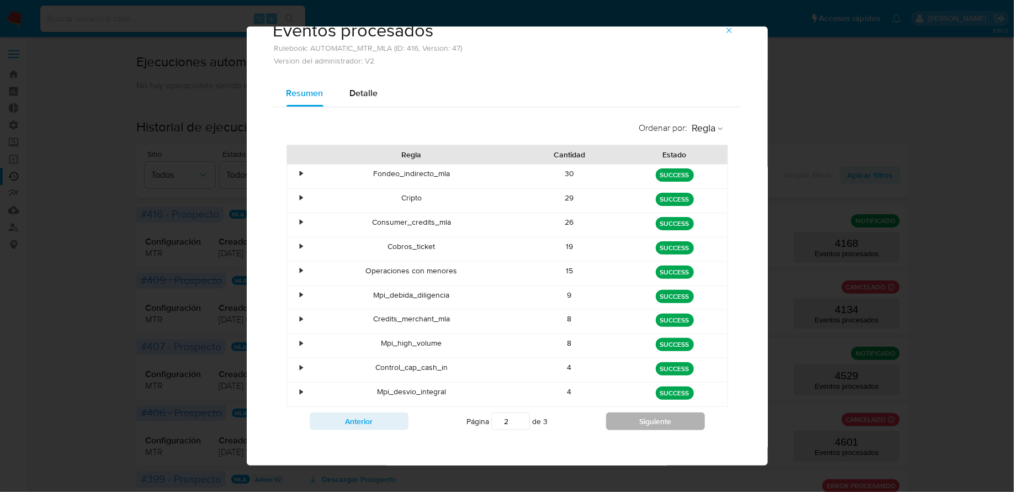
click at [625, 421] on button "Siguiente" at bounding box center [655, 421] width 99 height 18
type input "3"
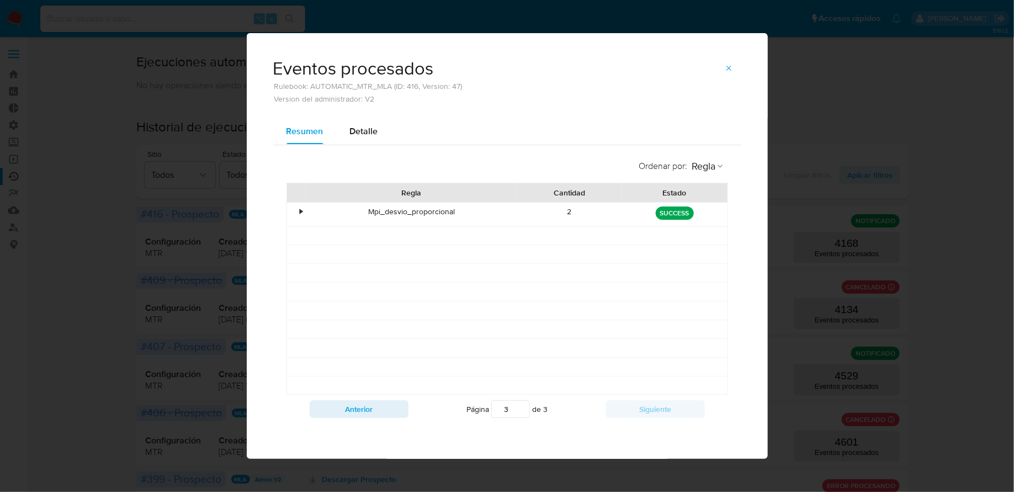
scroll to position [0, 0]
click at [739, 77] on button "button" at bounding box center [729, 69] width 24 height 18
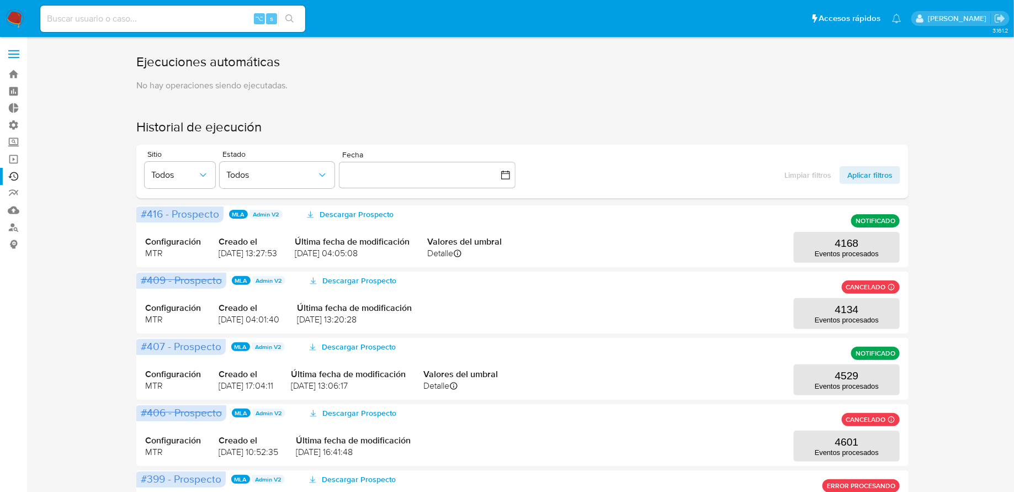
click at [19, 14] on img at bounding box center [15, 18] width 19 height 19
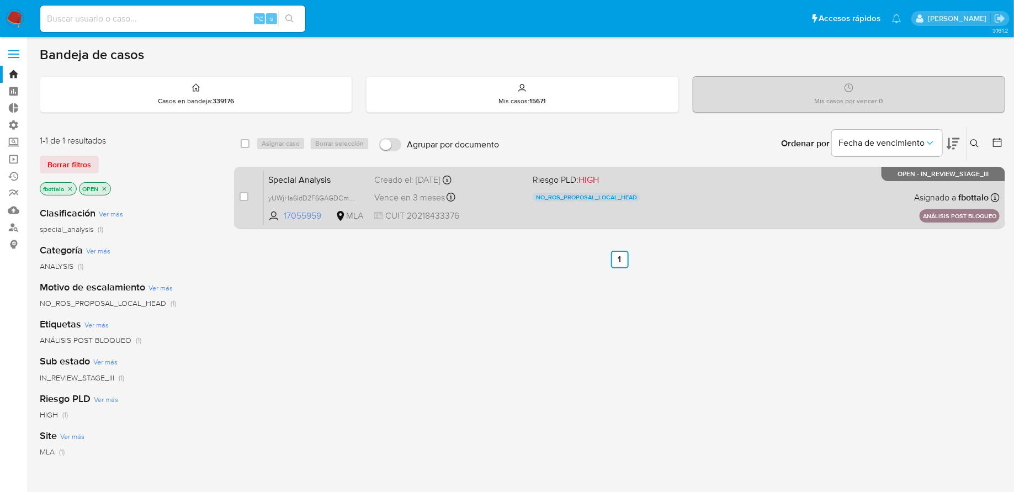
click at [614, 221] on div "Special Analysis yUWjHa6IdD2F6GAGDCmQ0RvQ 17055959 MLA Riesgo PLD: HIGH NO_ROS_…" at bounding box center [632, 197] width 736 height 56
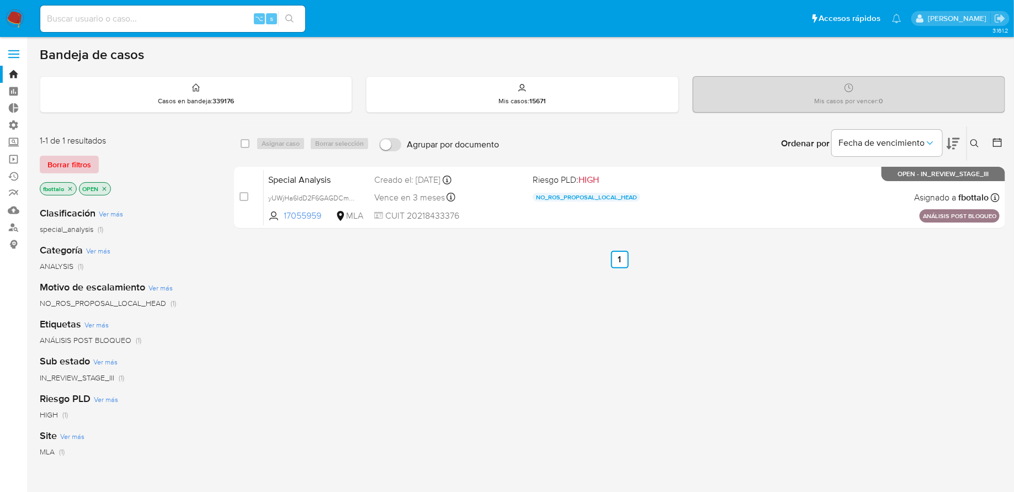
click at [83, 164] on span "Borrar filtros" at bounding box center [69, 164] width 44 height 15
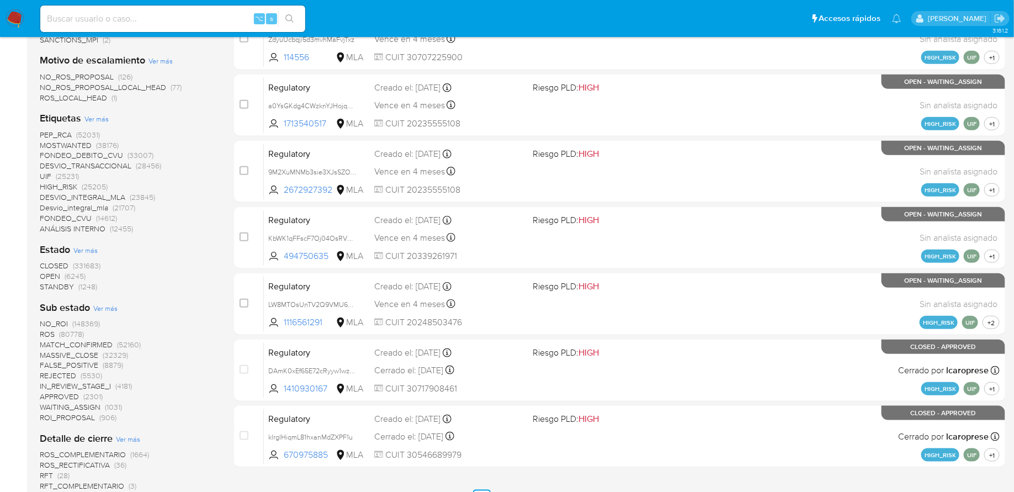
scroll to position [353, 0]
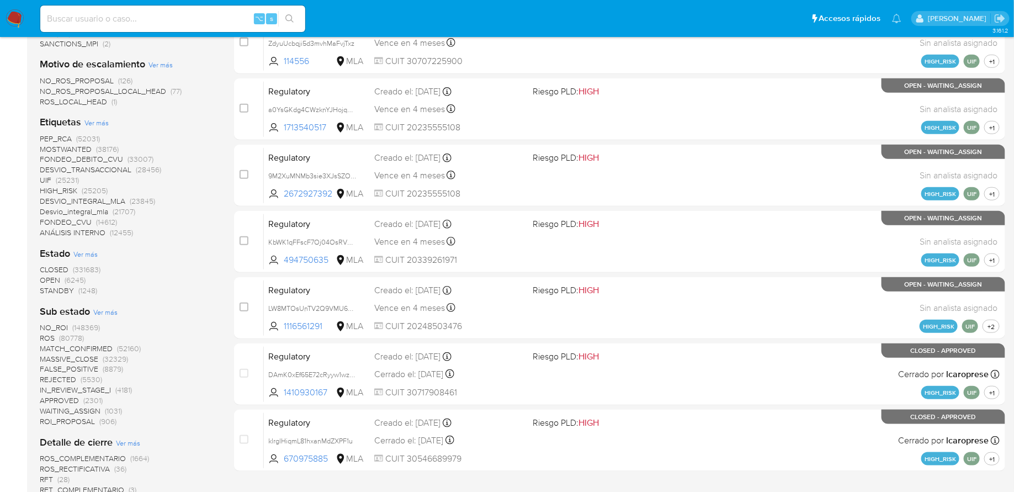
click at [96, 121] on span "Ver más" at bounding box center [96, 123] width 24 height 10
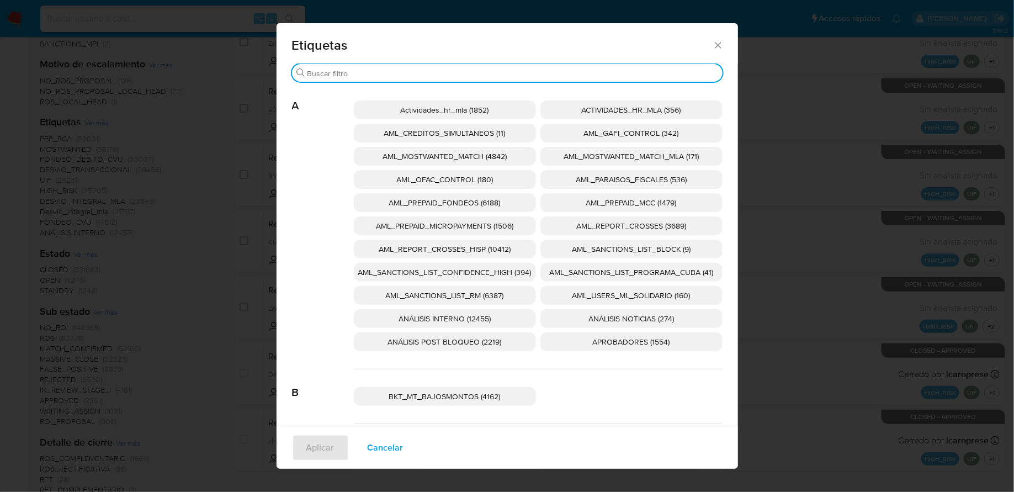
click at [508, 73] on input "Buscar" at bounding box center [512, 73] width 411 height 10
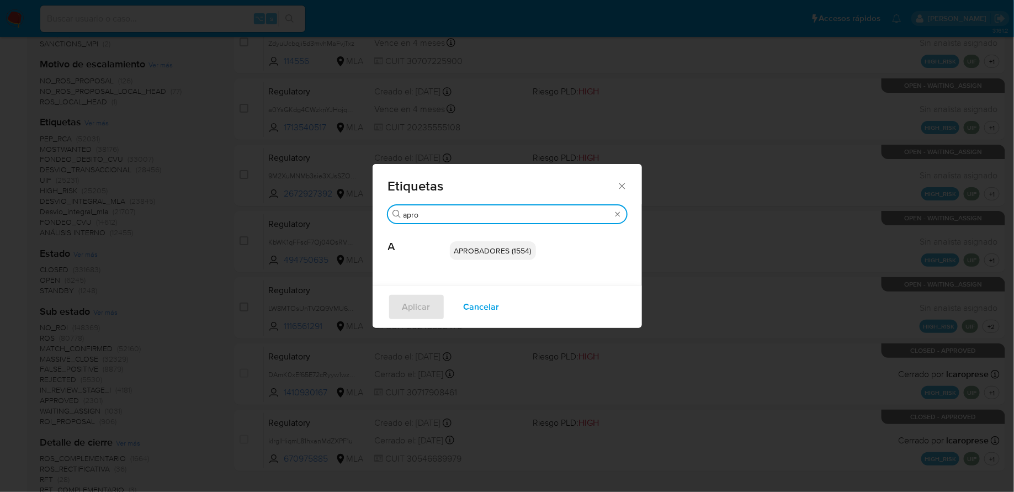
type input "apro"
click at [485, 247] on span "APROBADORES (1554)" at bounding box center [492, 250] width 77 height 11
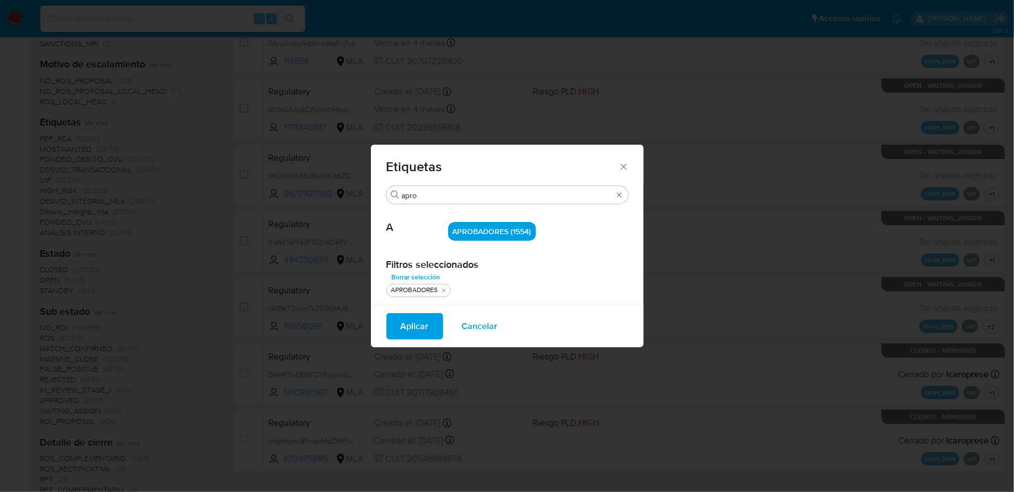
click at [401, 327] on span "Aplicar" at bounding box center [415, 326] width 28 height 24
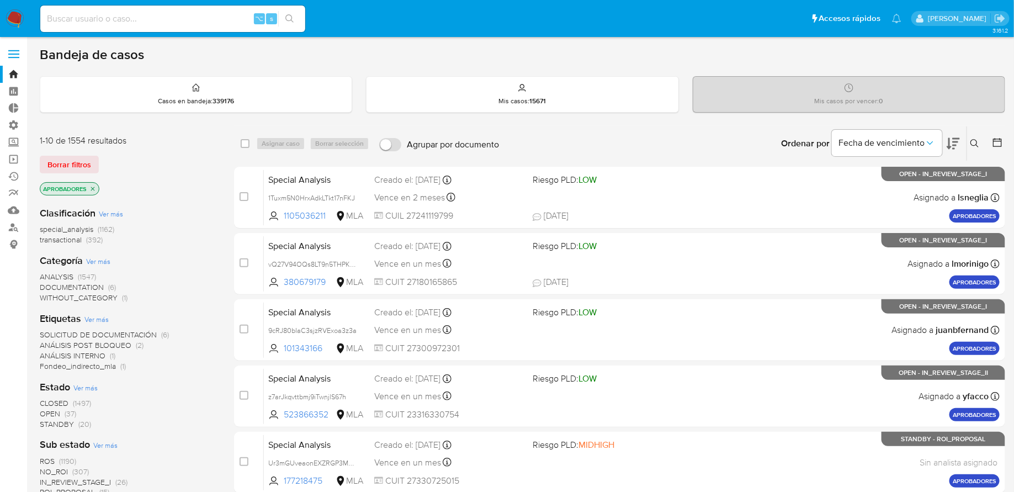
click at [995, 142] on icon at bounding box center [997, 142] width 11 height 11
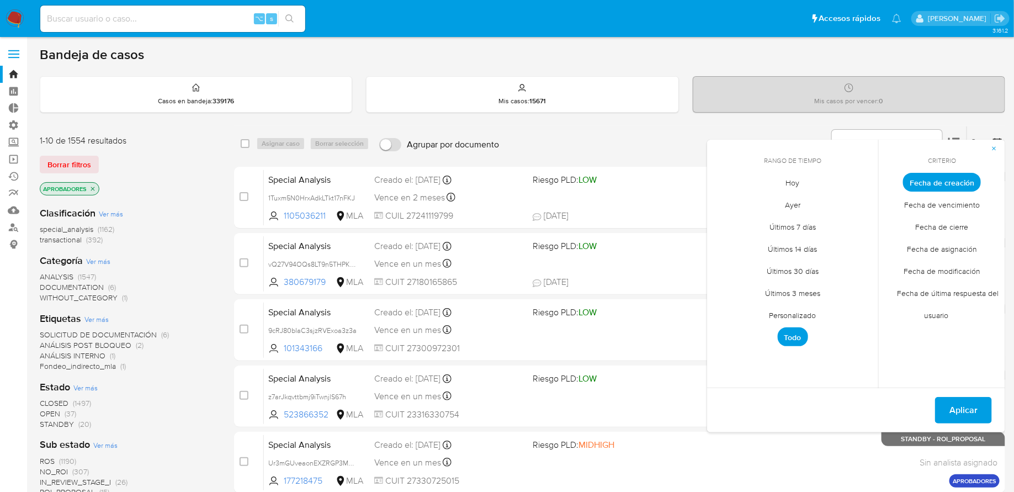
click at [797, 316] on span "Personalizado" at bounding box center [793, 315] width 70 height 23
click at [727, 204] on icon "Mes anterior" at bounding box center [724, 202] width 13 height 13
click at [750, 241] on button "1" at bounding box center [749, 244] width 18 height 18
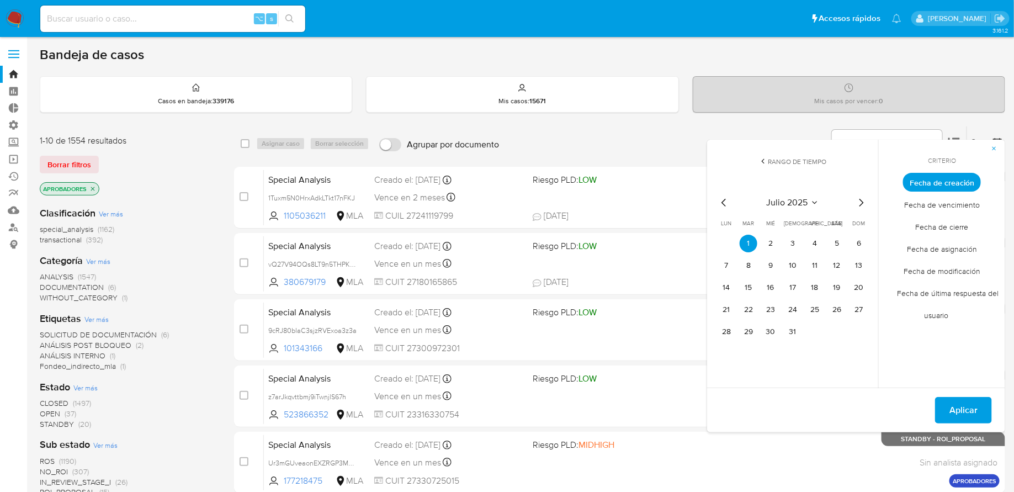
click at [863, 203] on icon "Mes siguiente" at bounding box center [861, 202] width 13 height 13
click at [725, 208] on icon "Mes anterior" at bounding box center [724, 202] width 13 height 13
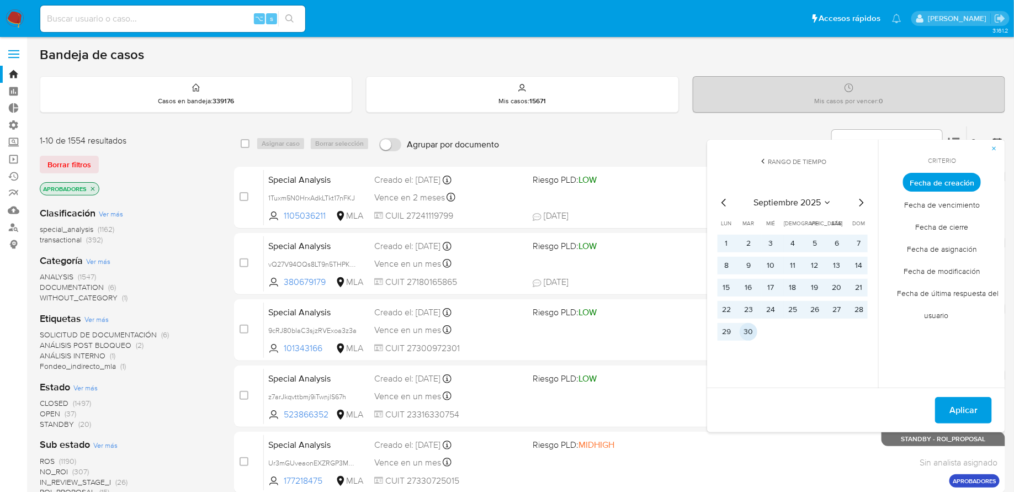
click at [748, 331] on button "30" at bounding box center [749, 332] width 18 height 18
click at [953, 405] on span "Aplicar" at bounding box center [964, 410] width 28 height 24
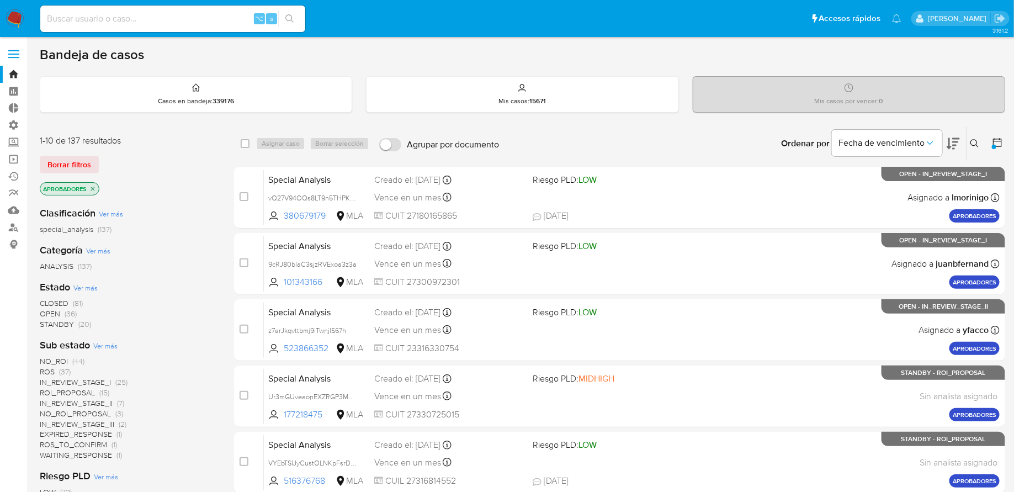
click at [92, 187] on icon "close-filter" at bounding box center [93, 189] width 4 height 4
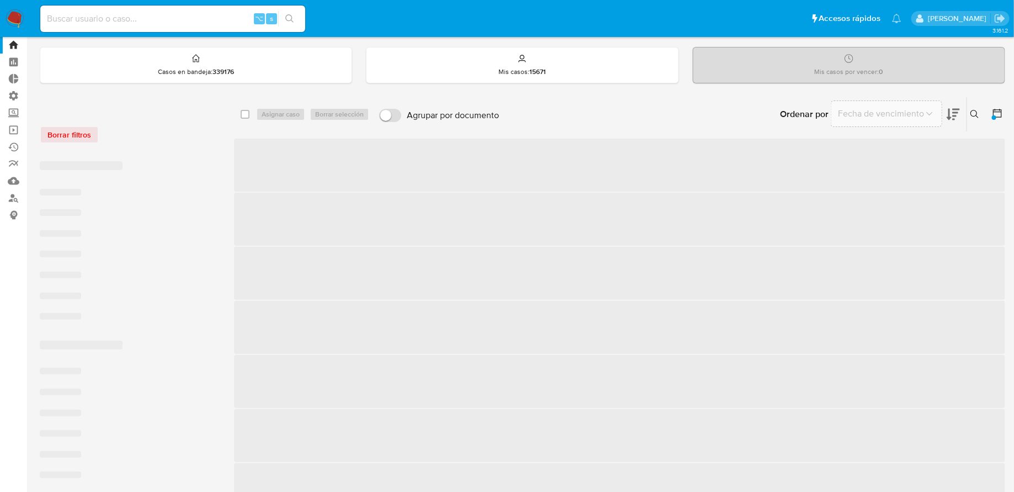
scroll to position [63, 0]
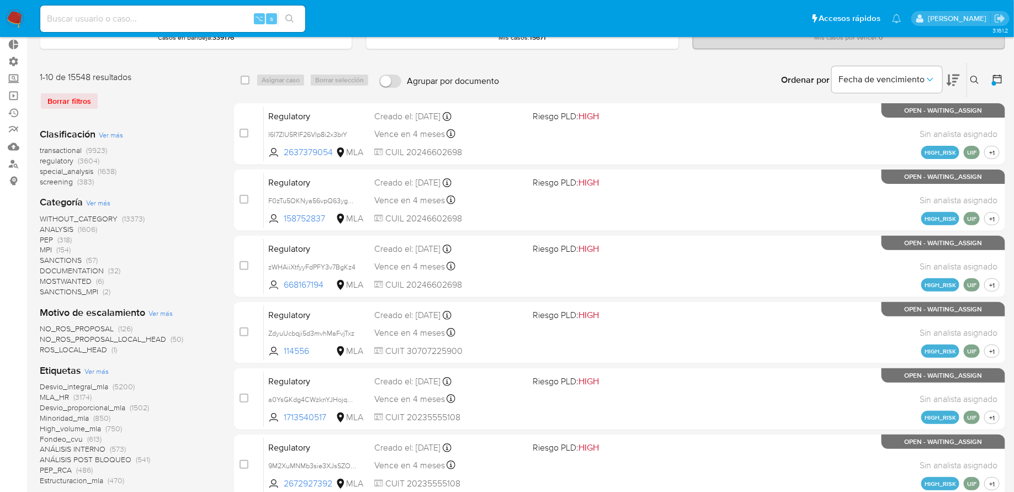
click at [97, 366] on span "Ver más" at bounding box center [96, 371] width 24 height 10
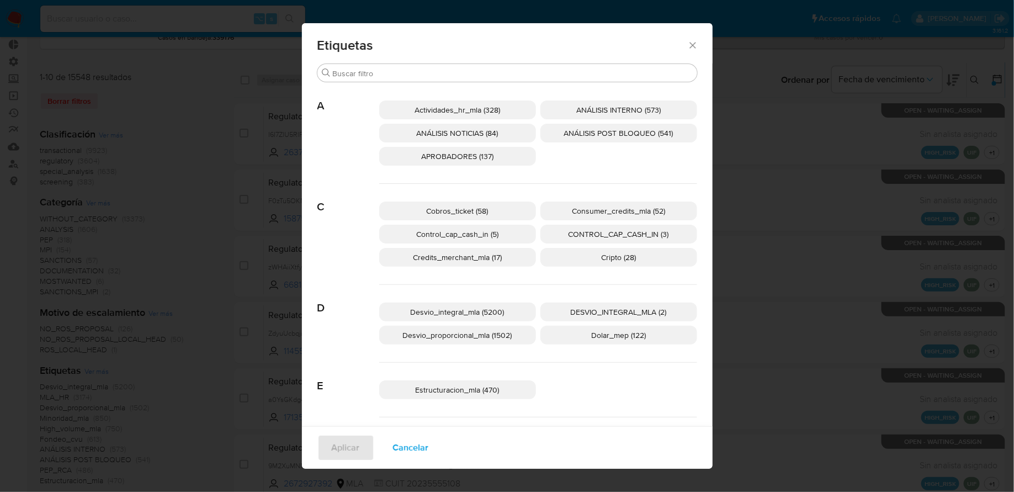
click at [457, 156] on span "APROBADORES (137)" at bounding box center [457, 156] width 72 height 11
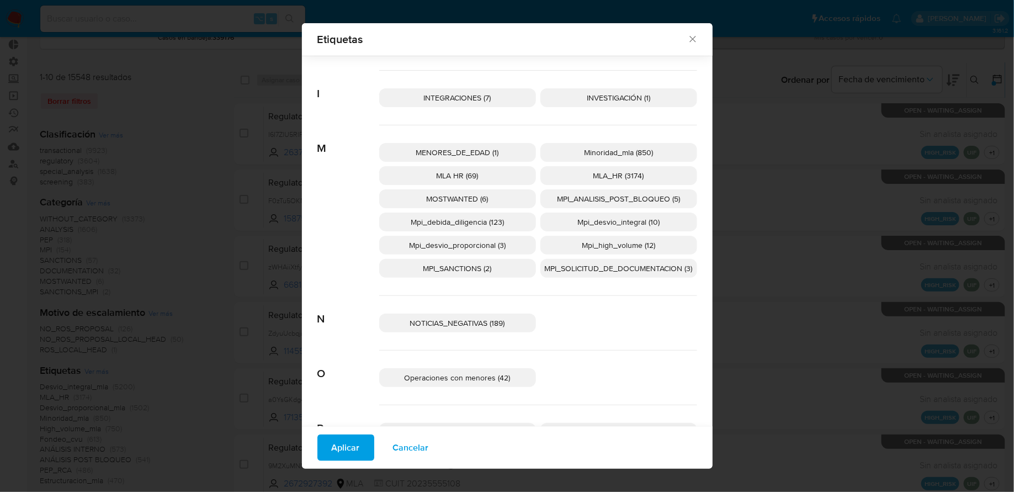
scroll to position [483, 0]
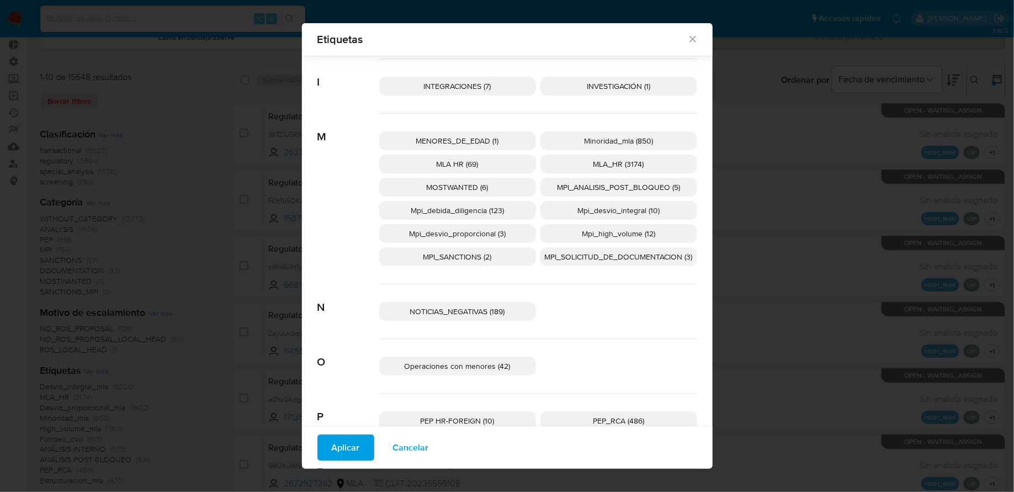
click at [595, 137] on span "Minoridad_mla (850)" at bounding box center [618, 140] width 69 height 11
click at [342, 444] on span "Aplicar" at bounding box center [346, 448] width 28 height 24
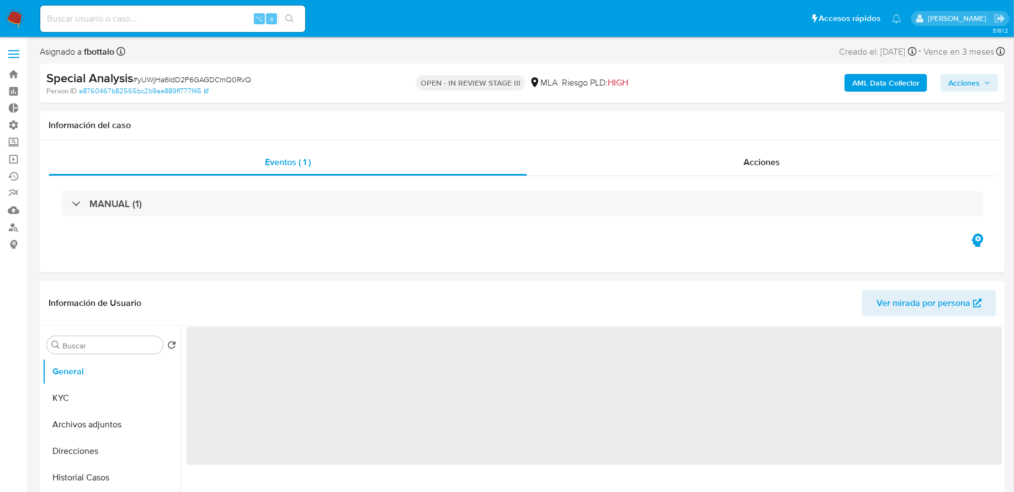
click at [974, 87] on span "Acciones" at bounding box center [963, 83] width 31 height 18
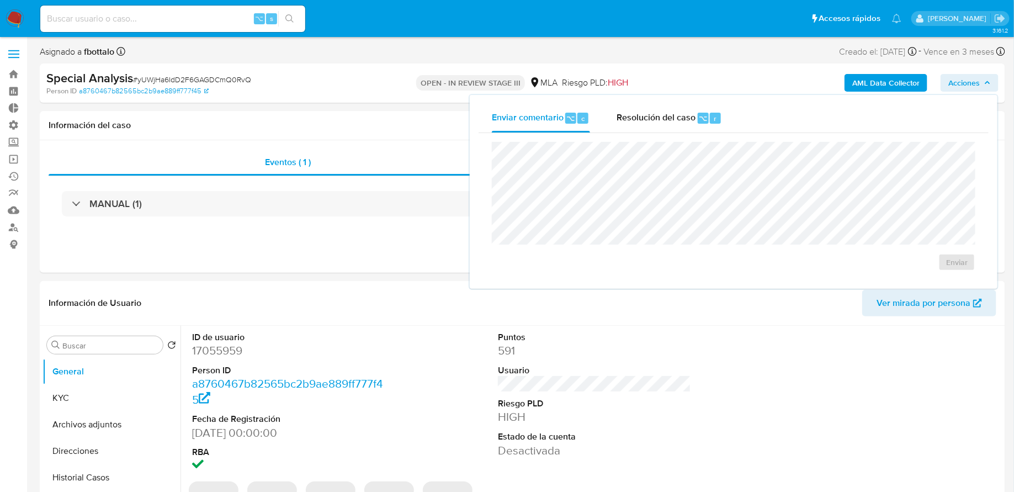
select select "10"
click at [655, 128] on div "Resolución del caso ⌥ r" at bounding box center [669, 118] width 105 height 29
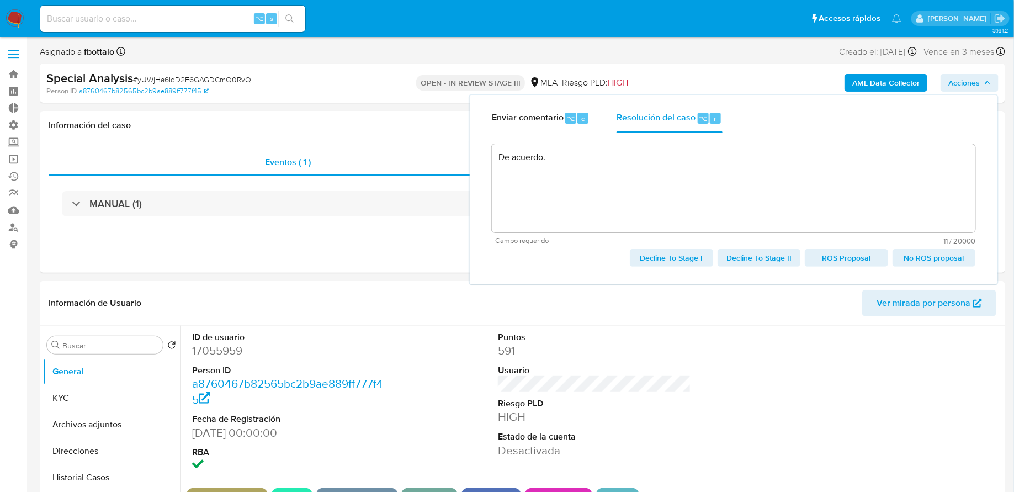
click at [931, 259] on span "No ROS proposal" at bounding box center [933, 257] width 67 height 15
type textarea "De acuerdo."
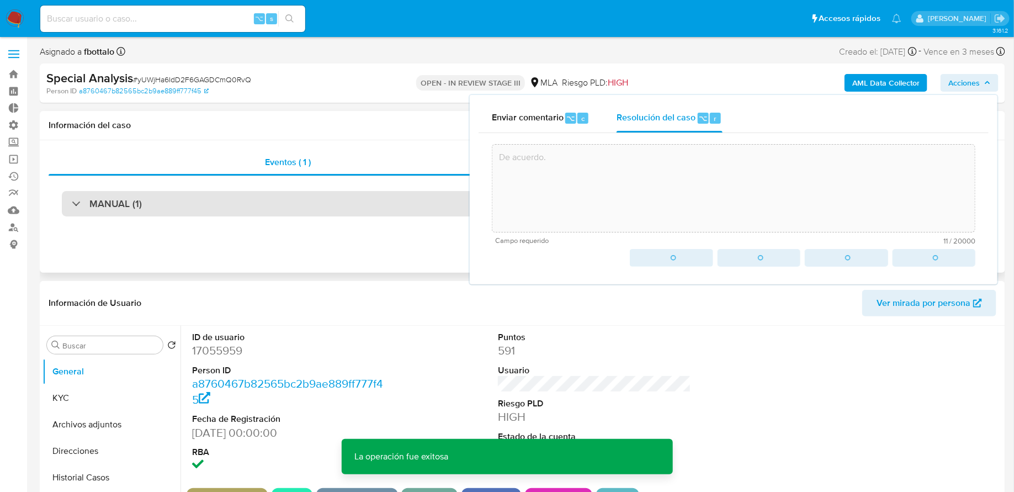
click at [343, 195] on div "MANUAL (1)" at bounding box center [522, 203] width 921 height 25
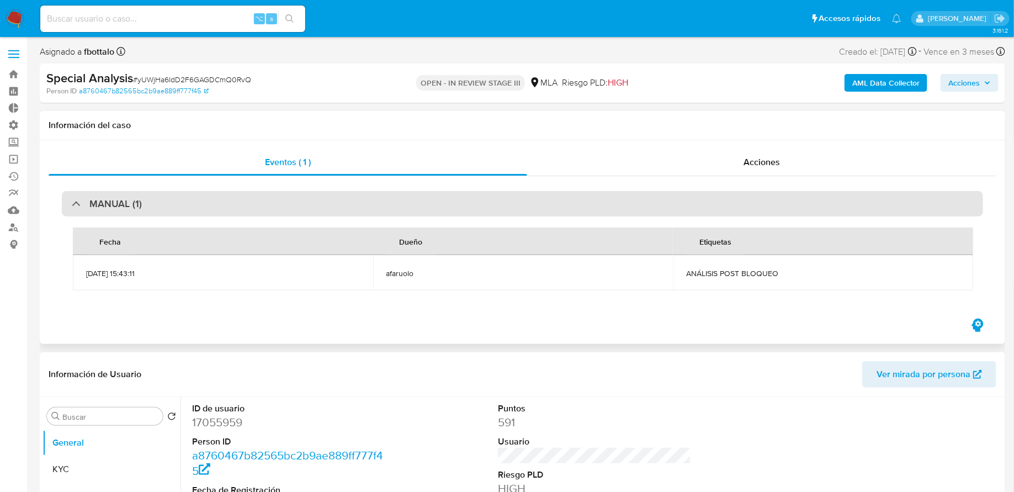
click at [343, 195] on div "MANUAL (1)" at bounding box center [522, 203] width 921 height 25
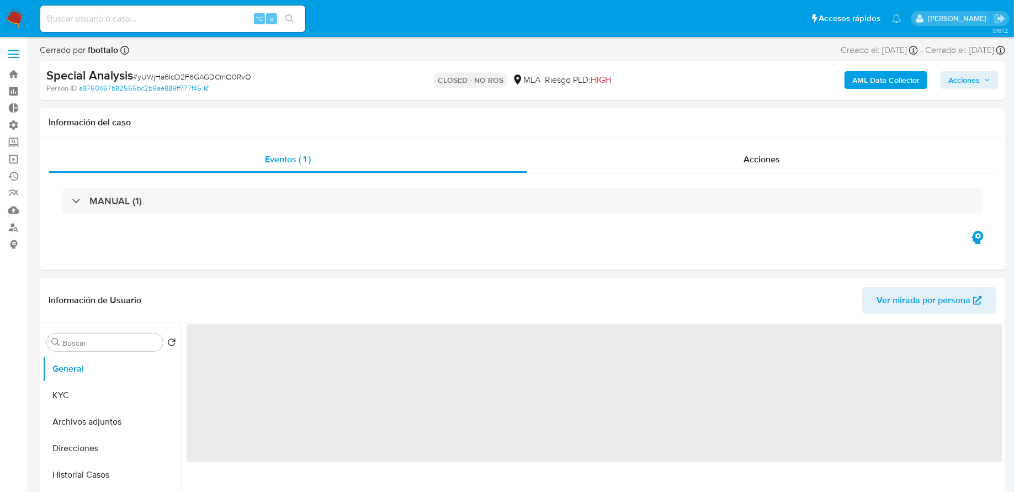
select select "10"
